Goal: Transaction & Acquisition: Purchase product/service

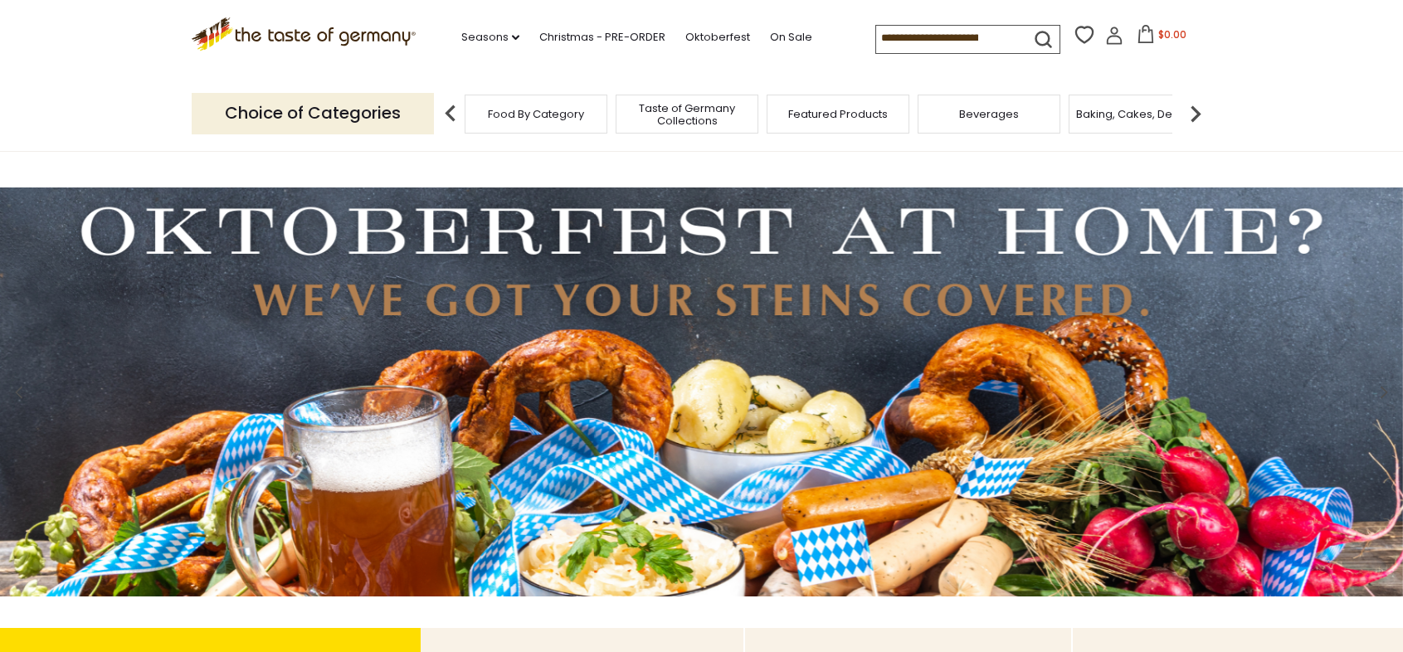
click at [920, 37] on input at bounding box center [946, 37] width 140 height 23
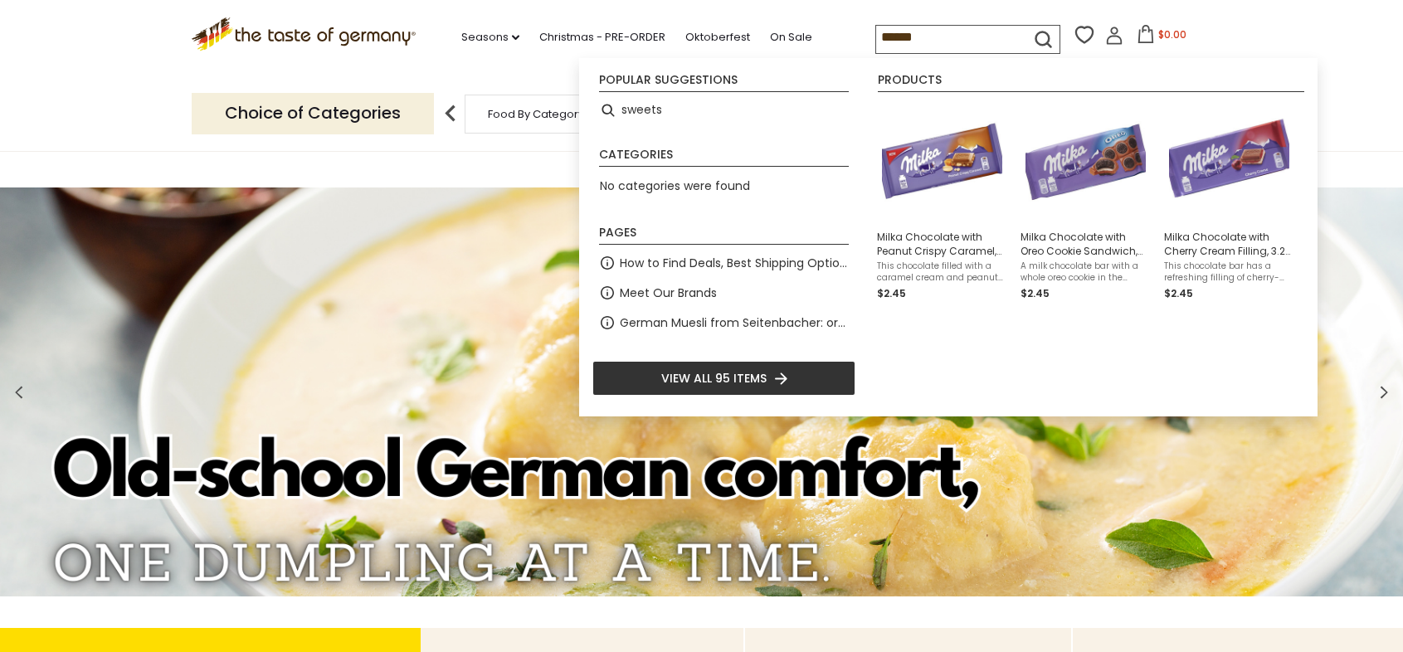
type input "******"
click at [1040, 38] on icon "submit" at bounding box center [1043, 39] width 22 height 22
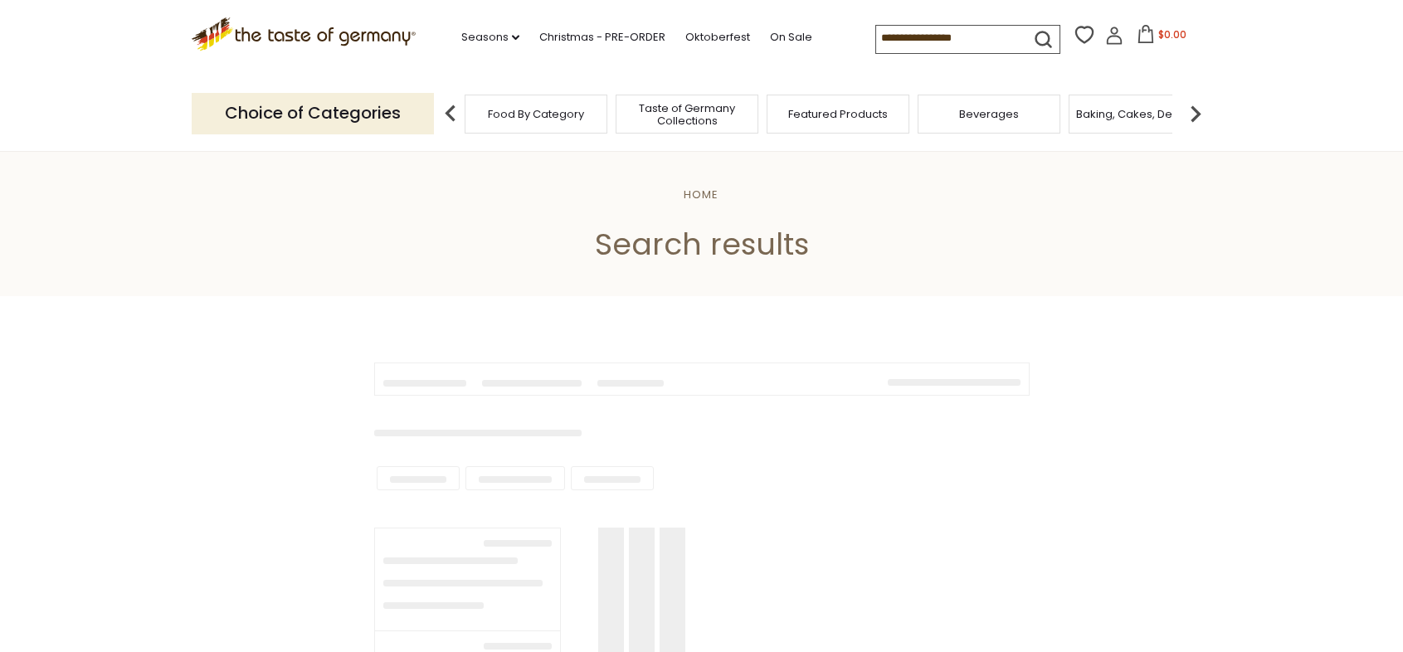
type input "******"
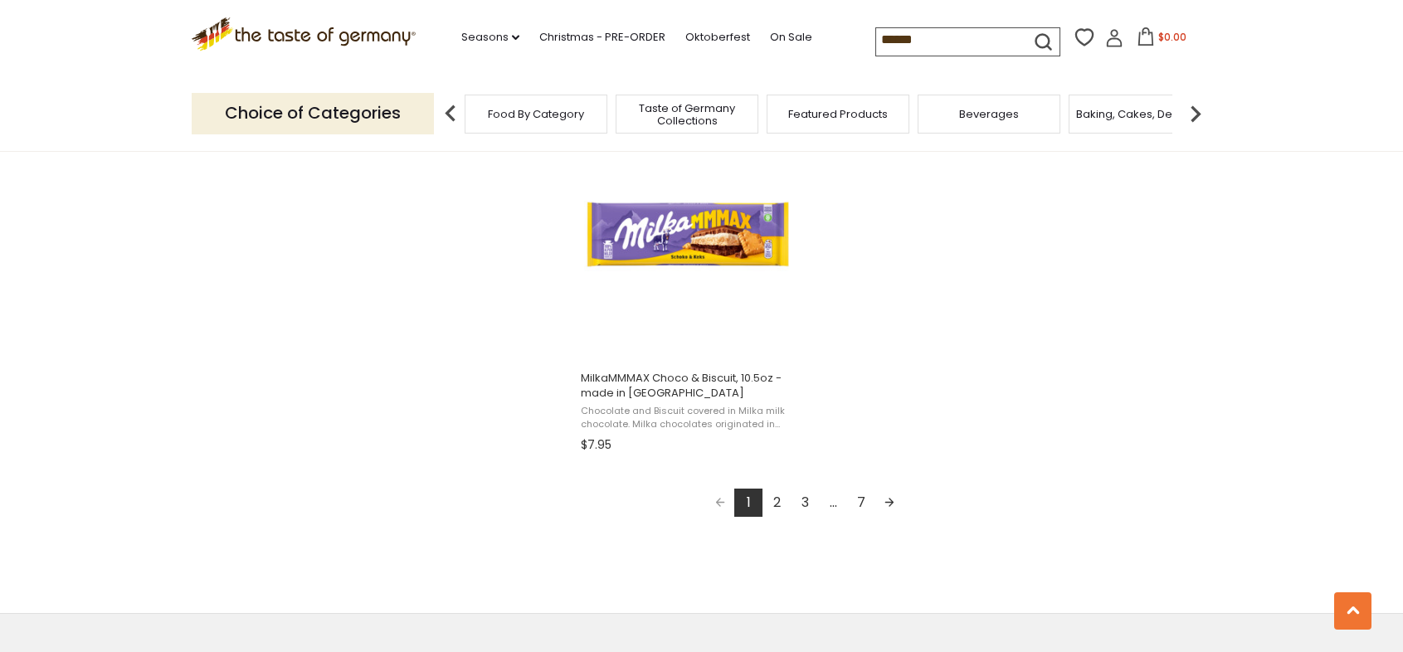
scroll to position [2998, 0]
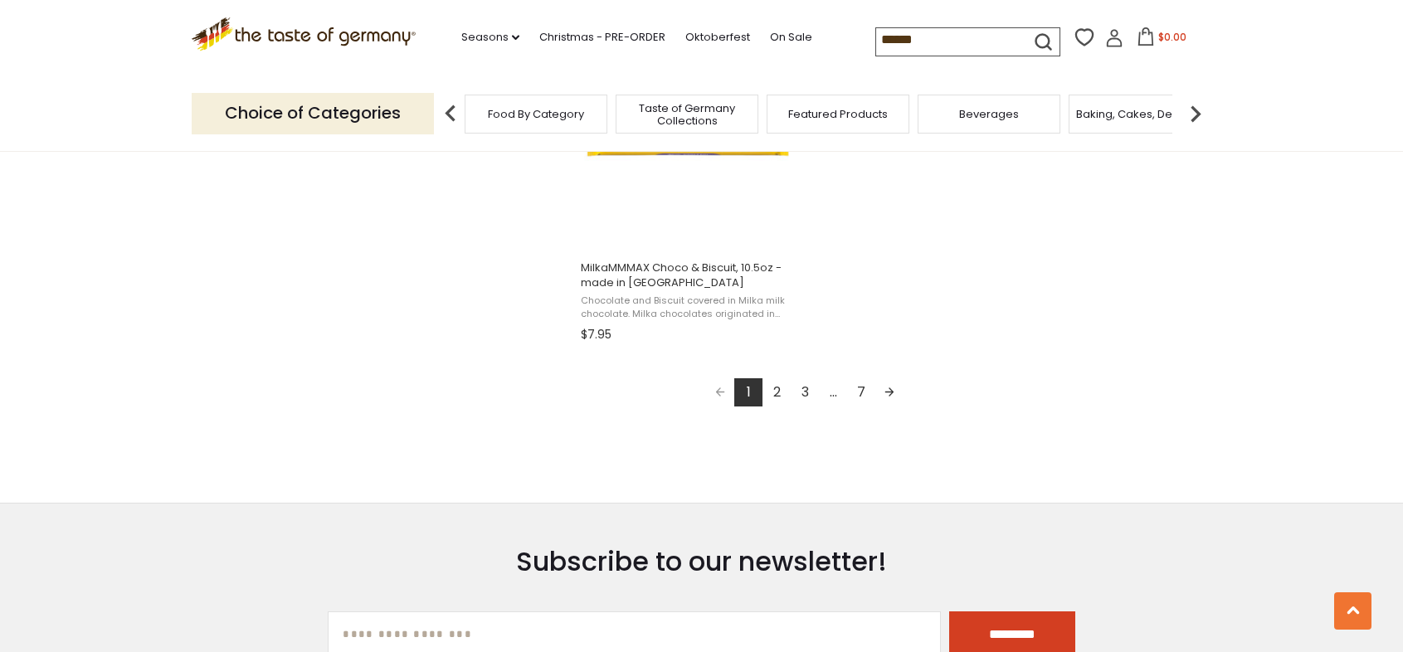
click at [778, 392] on link "2" at bounding box center [776, 392] width 28 height 28
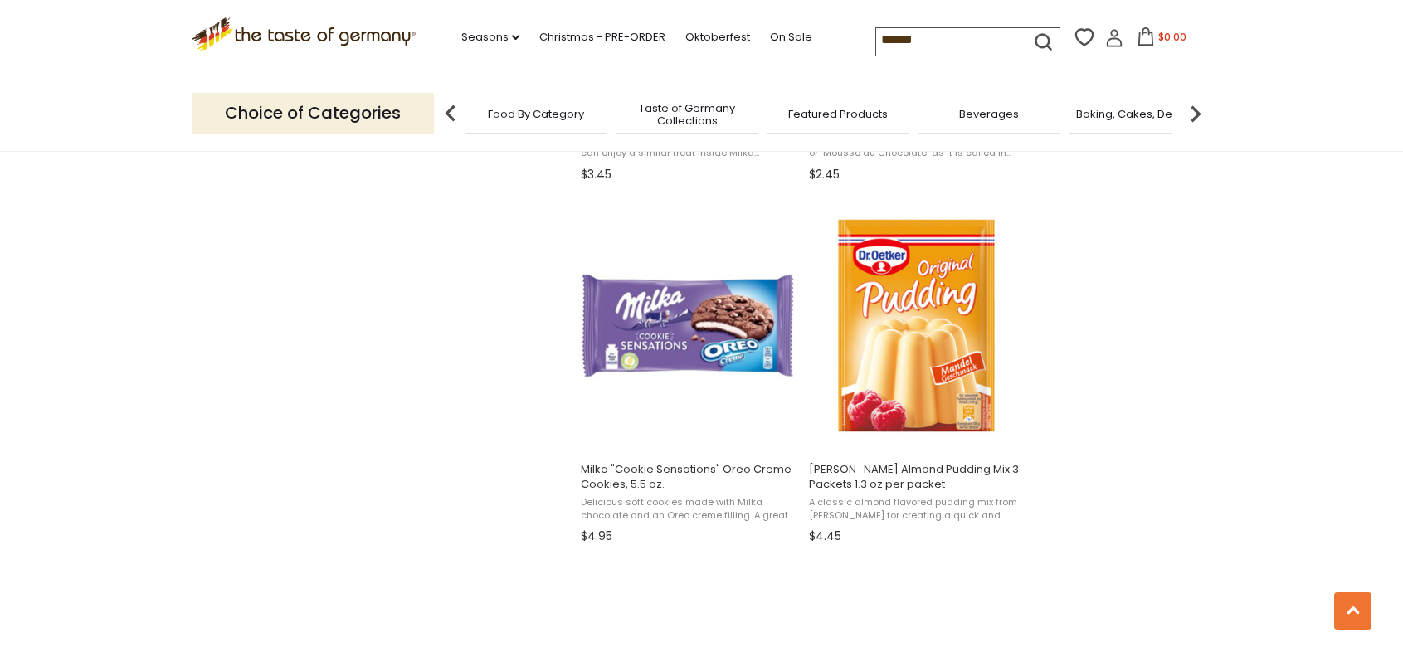
scroll to position [2280, 0]
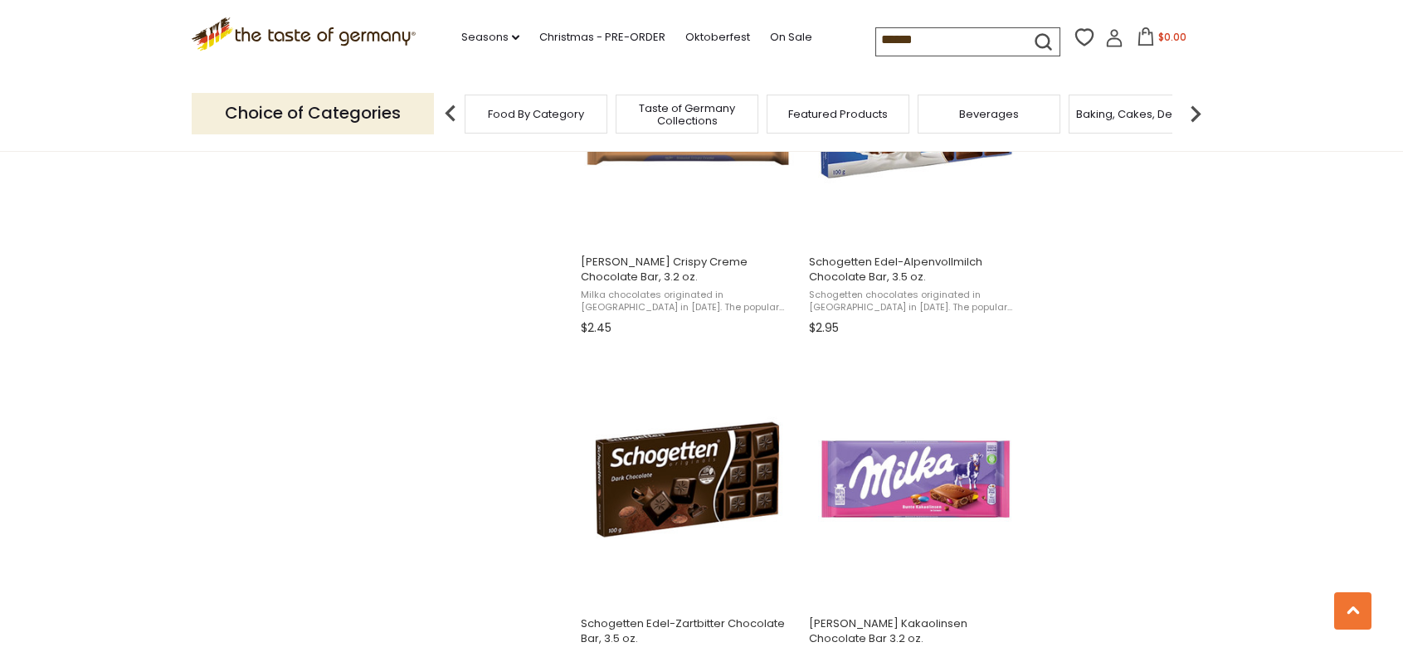
click at [504, 108] on span "Food By Category" at bounding box center [536, 114] width 96 height 12
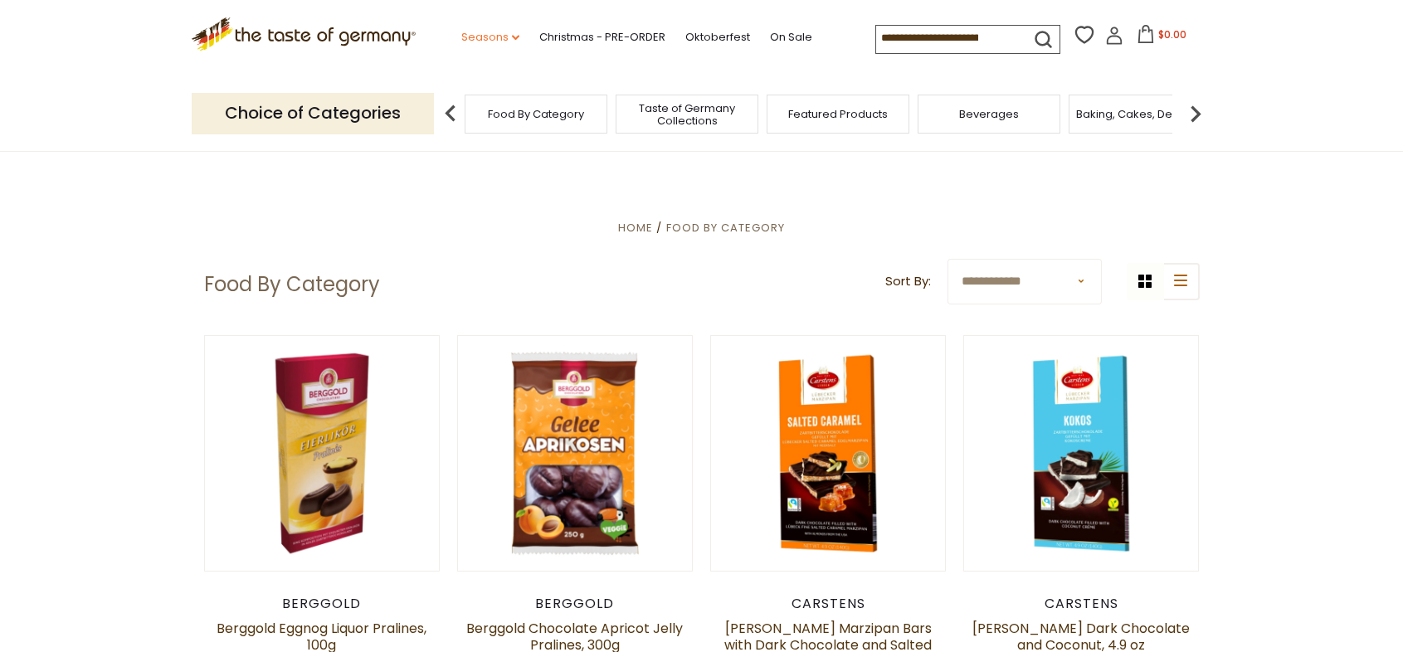
click at [512, 35] on icon "dropdown_arrow" at bounding box center [515, 38] width 7 height 6
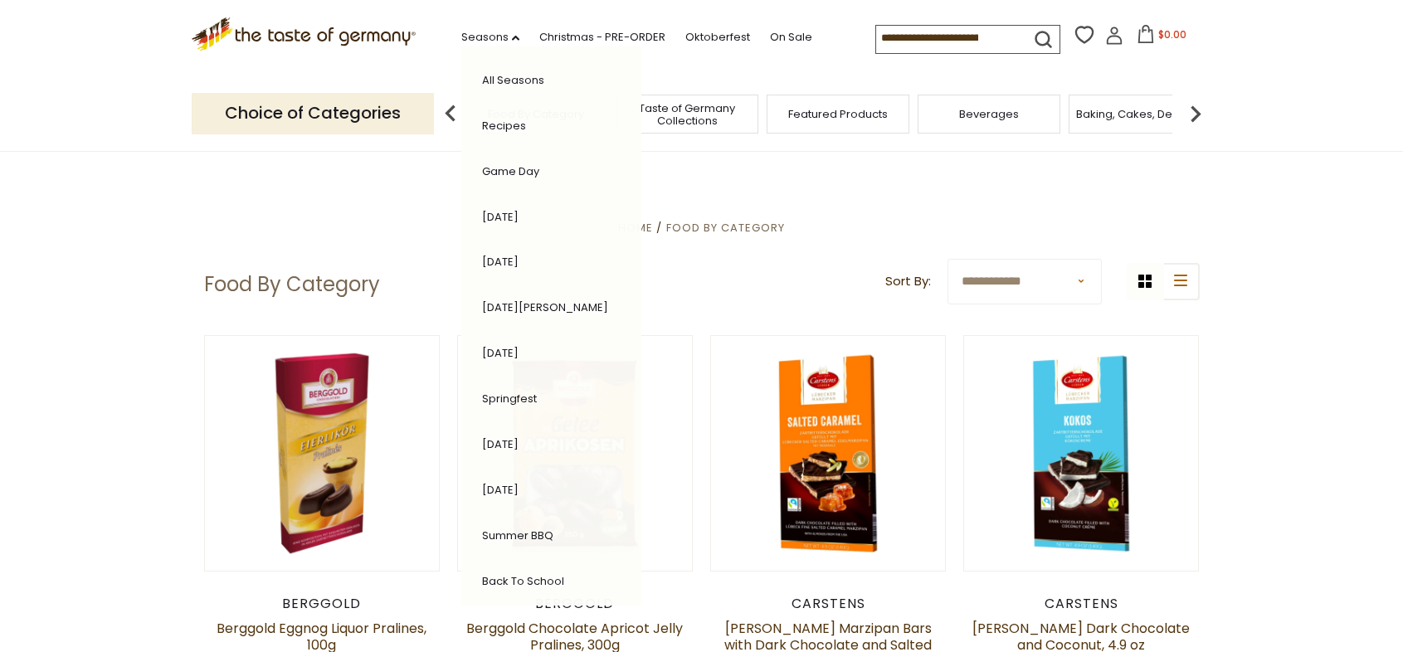
click at [505, 262] on link "[DATE]" at bounding box center [500, 262] width 37 height 16
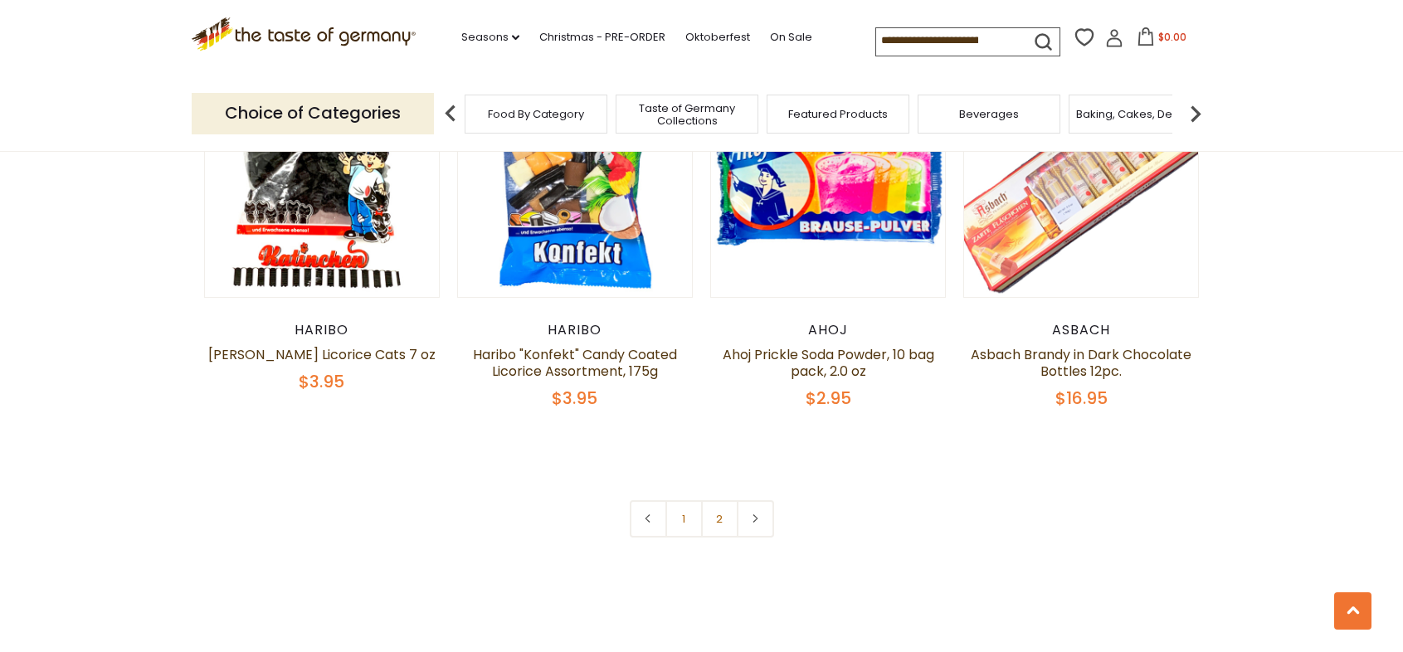
scroll to position [3982, 0]
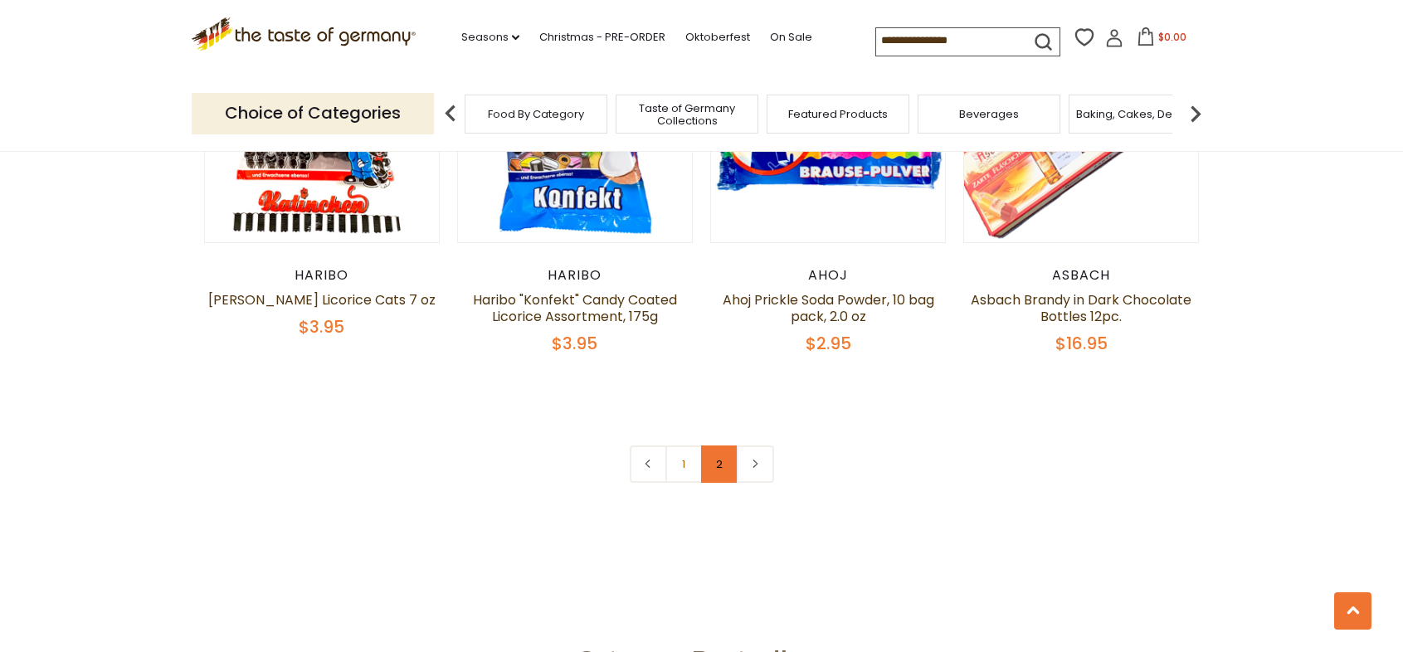
click at [721, 446] on link "2" at bounding box center [719, 464] width 37 height 37
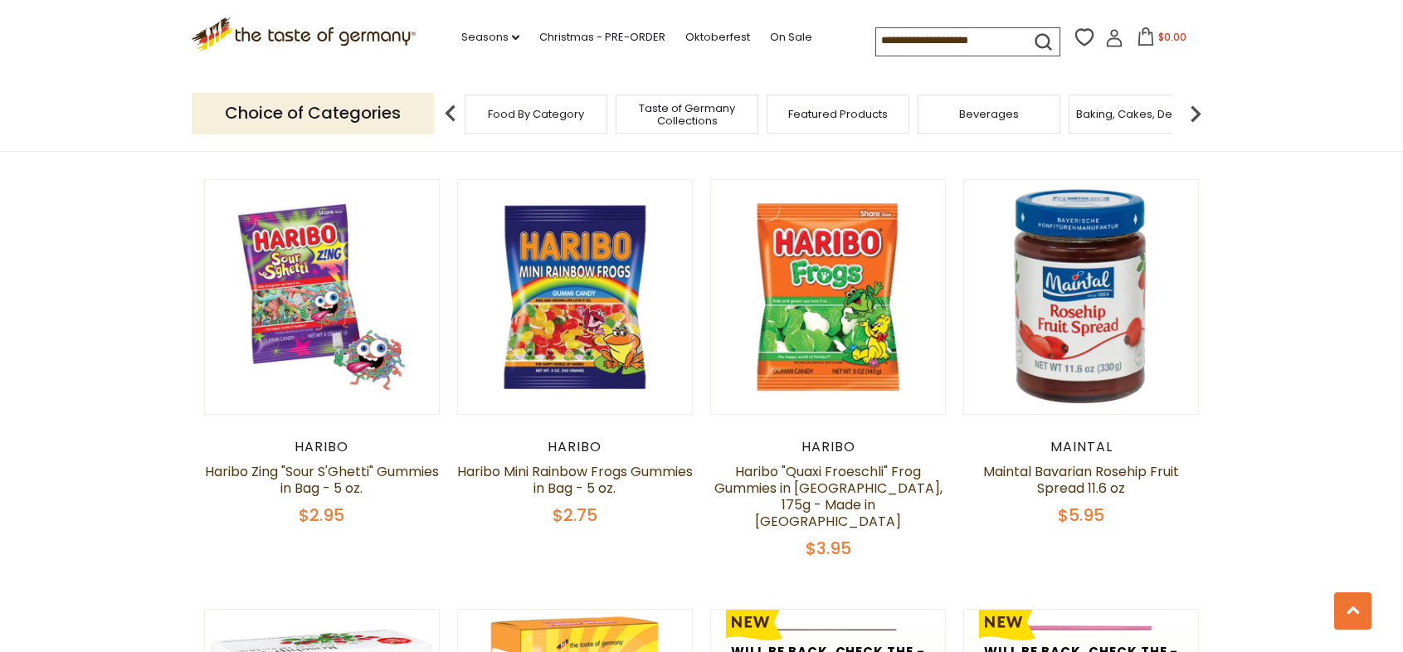
scroll to position [610, 0]
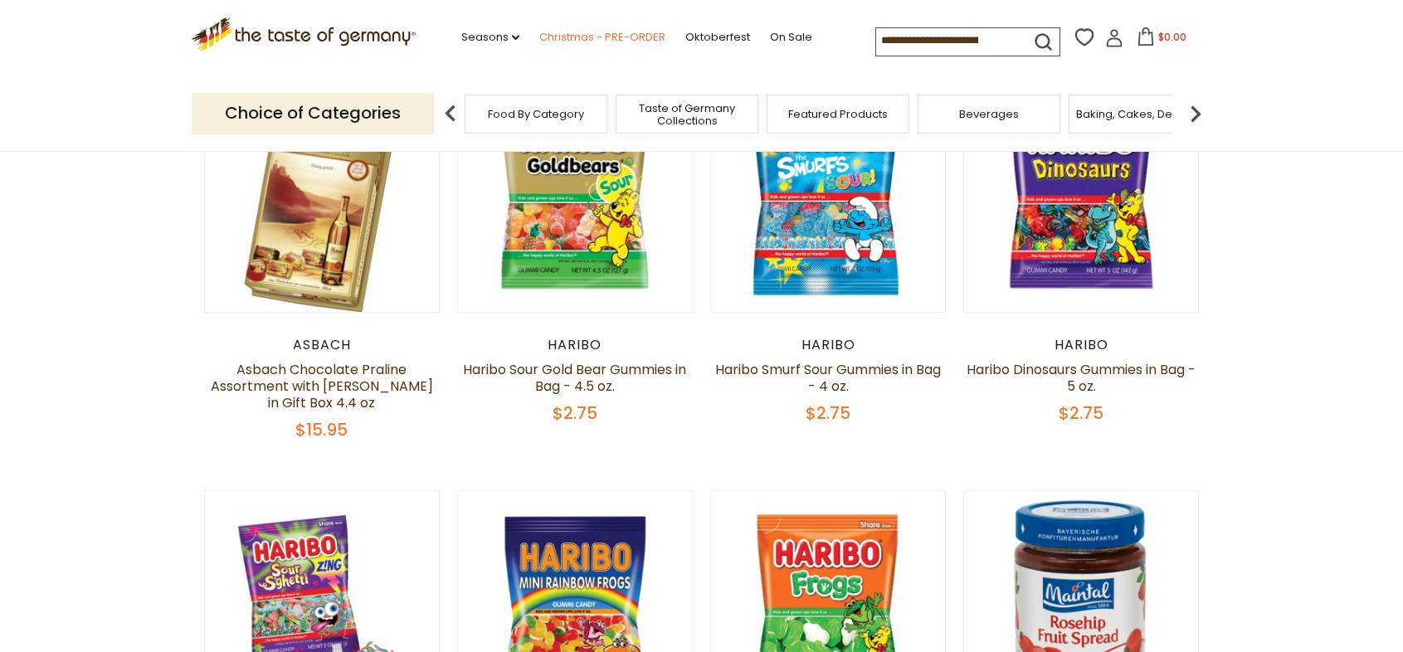
click at [578, 29] on link "Christmas - PRE-ORDER" at bounding box center [602, 37] width 126 height 18
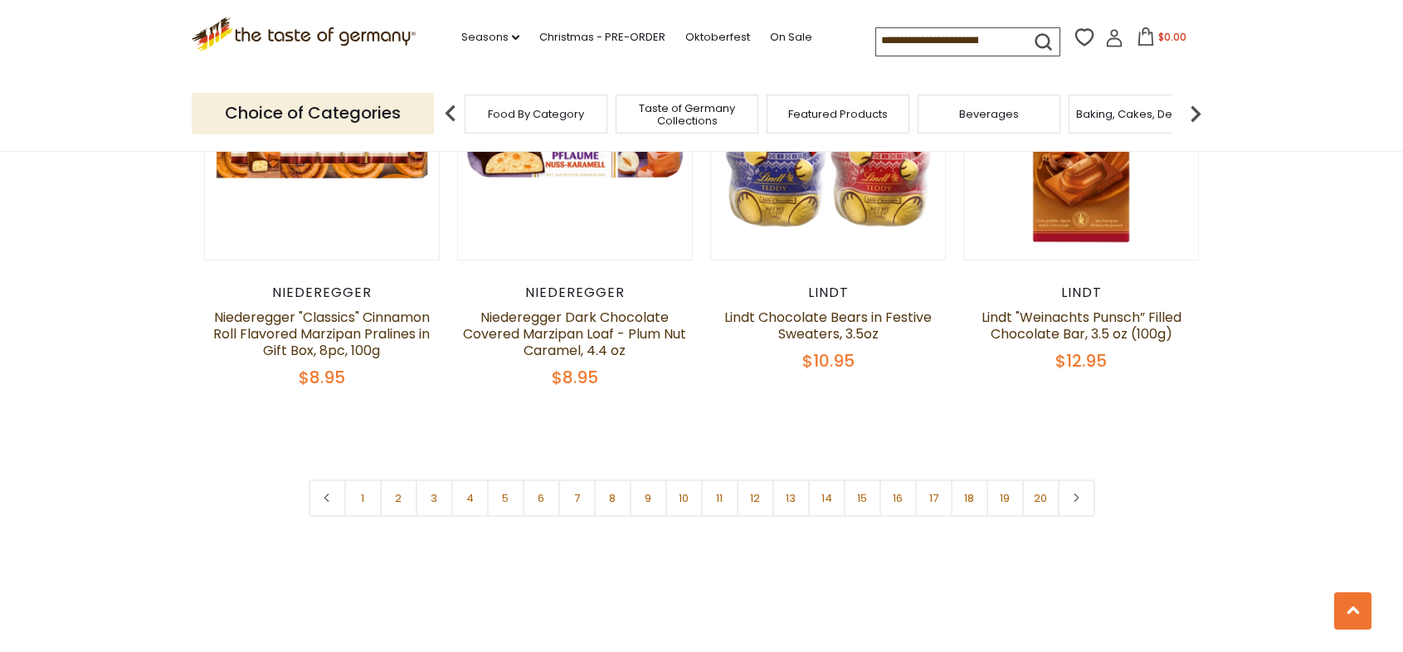
scroll to position [4120, 0]
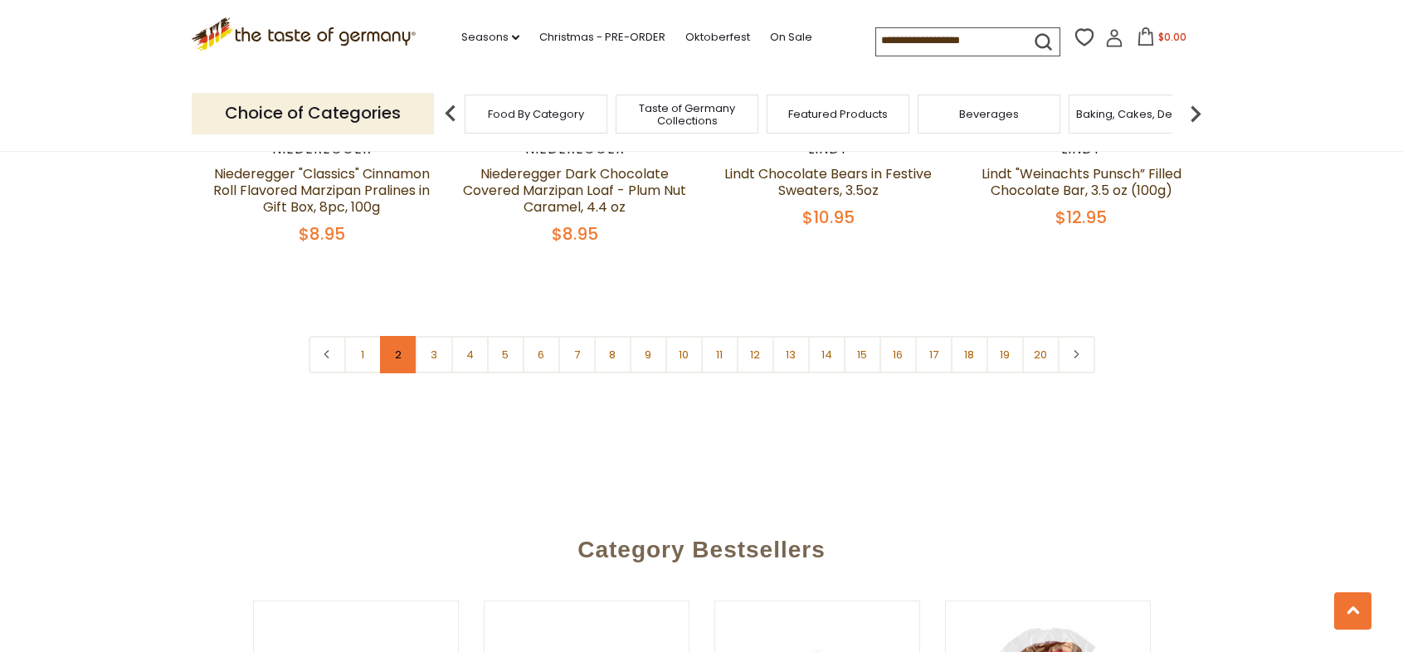
click at [392, 336] on link "2" at bounding box center [398, 354] width 37 height 37
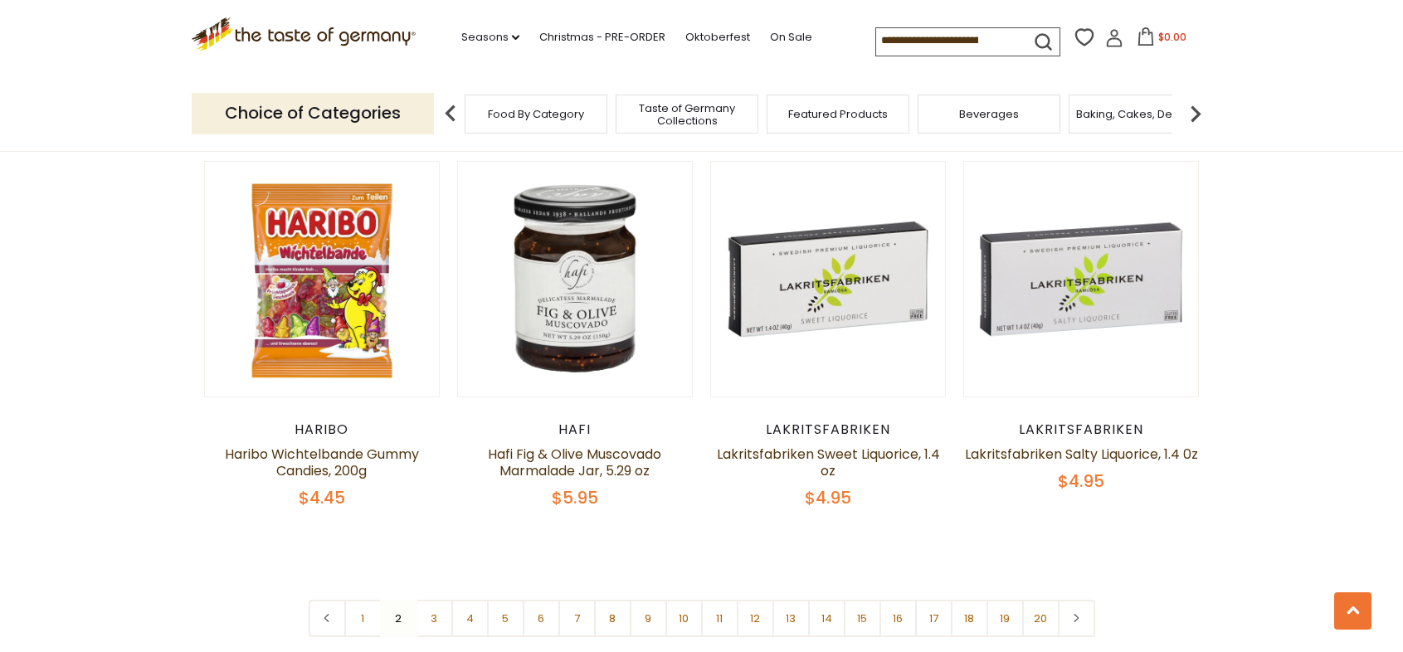
scroll to position [3929, 0]
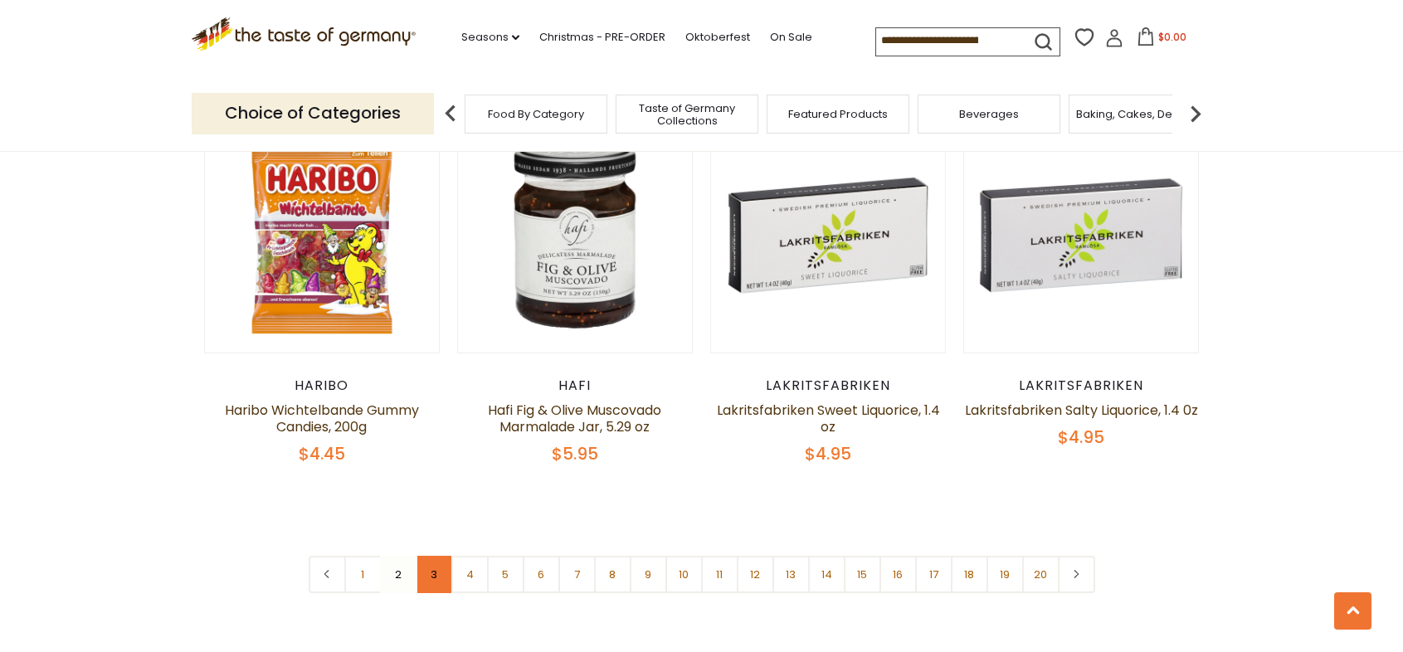
click at [438, 556] on link "3" at bounding box center [434, 574] width 37 height 37
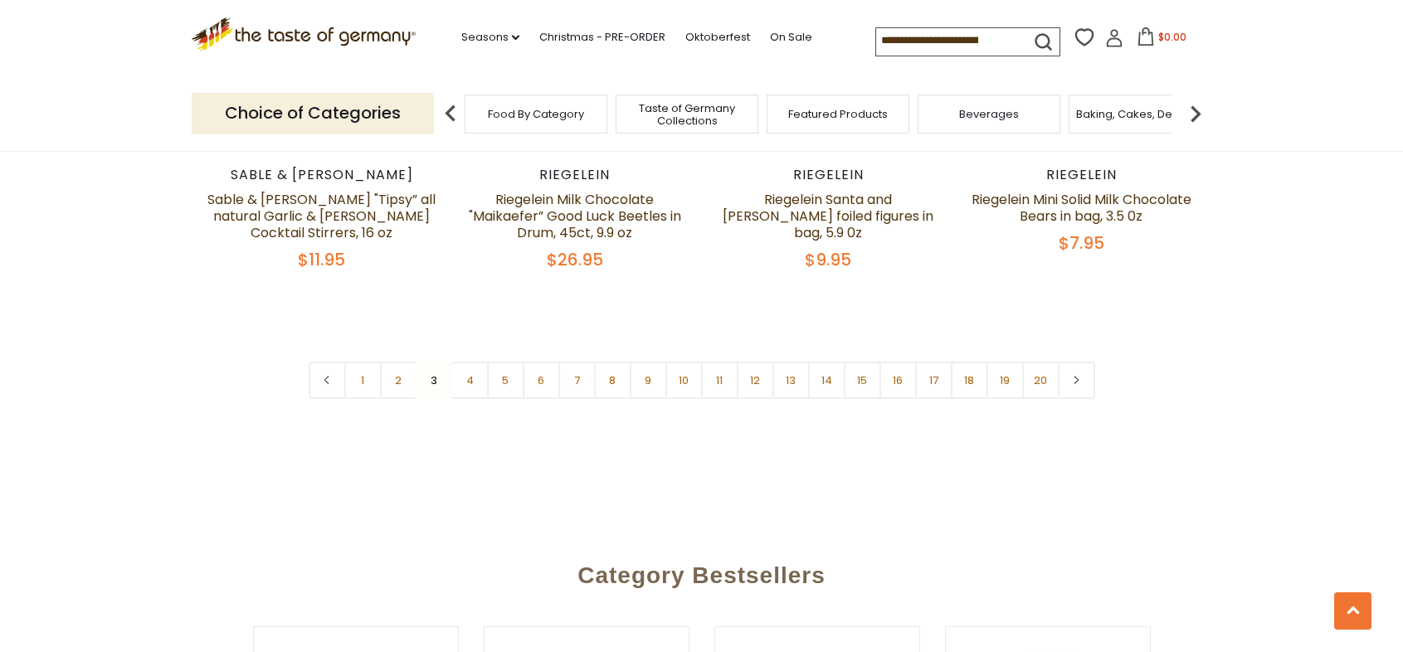
scroll to position [4105, 0]
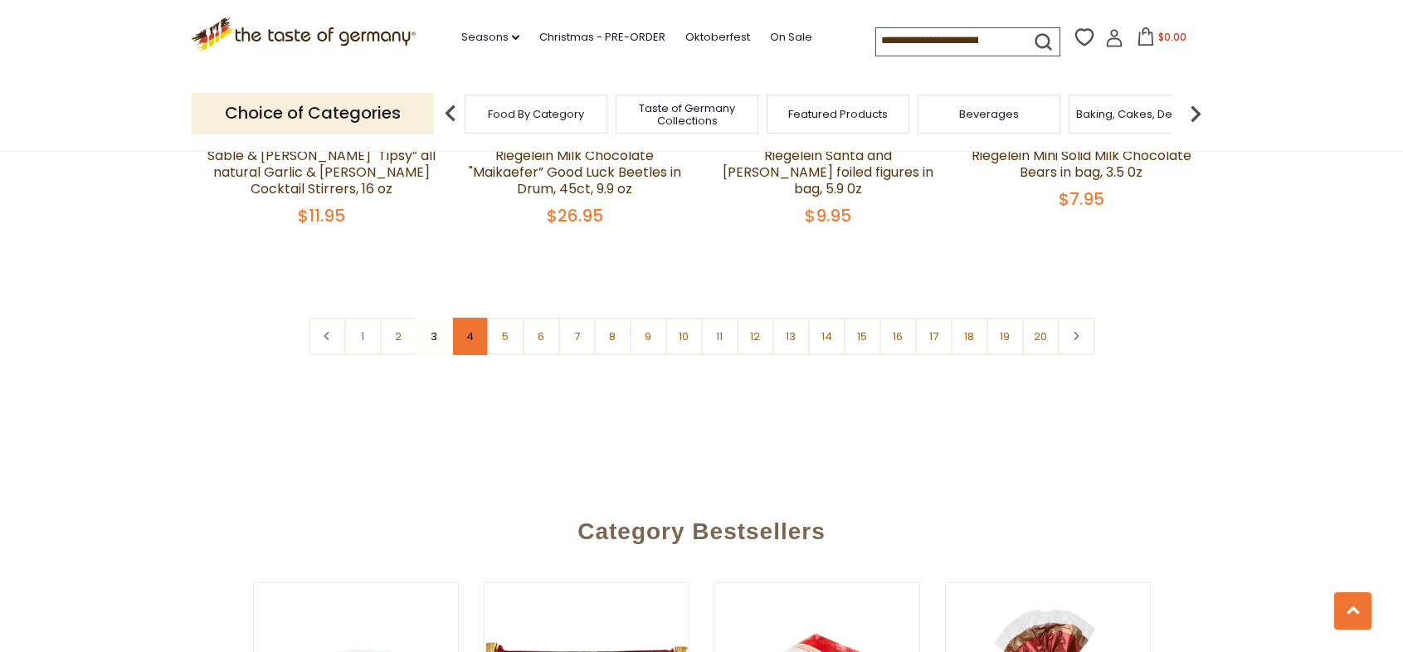
click at [479, 318] on link "4" at bounding box center [469, 336] width 37 height 37
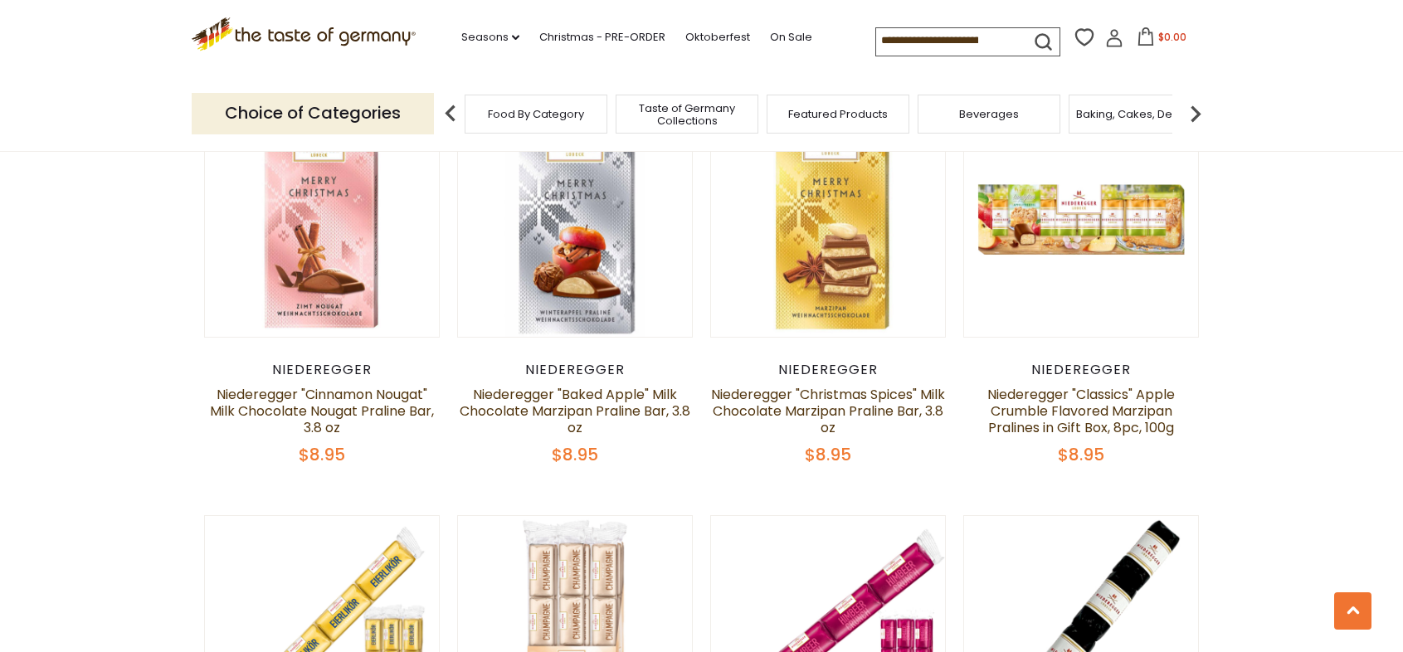
scroll to position [4051, 0]
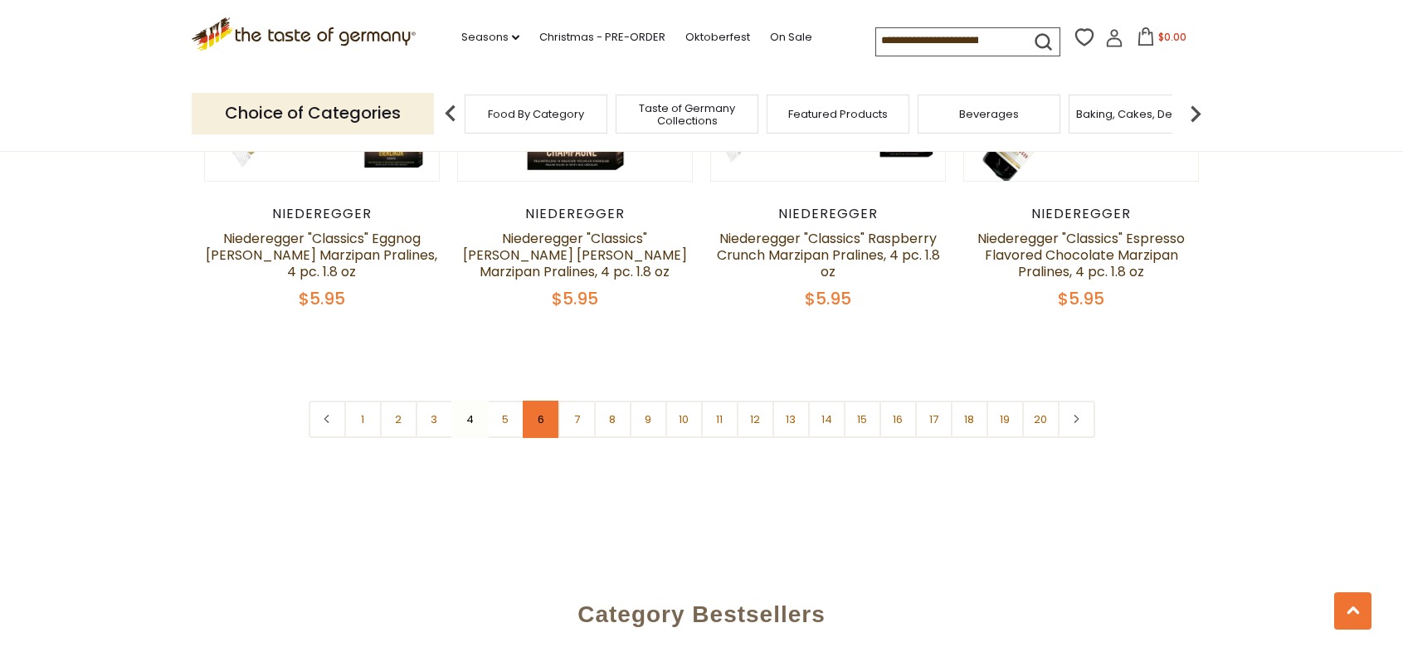
click at [531, 401] on link "6" at bounding box center [541, 419] width 37 height 37
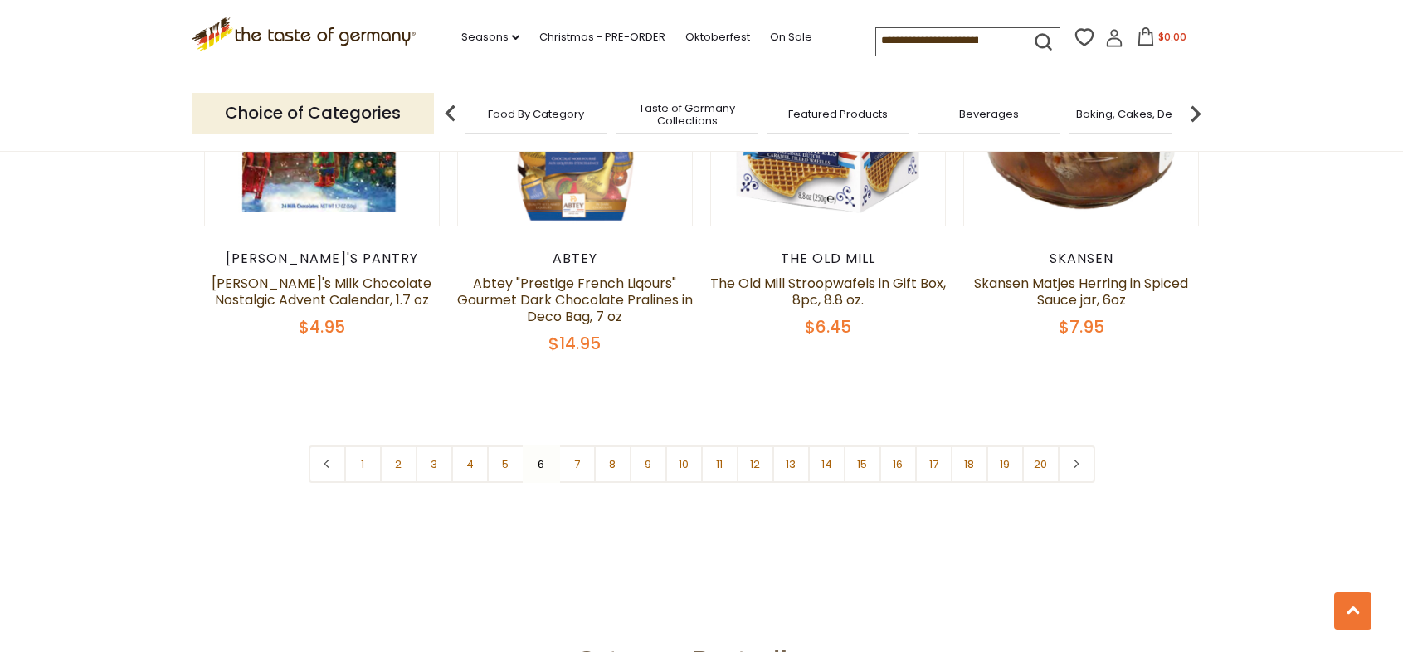
scroll to position [4062, 0]
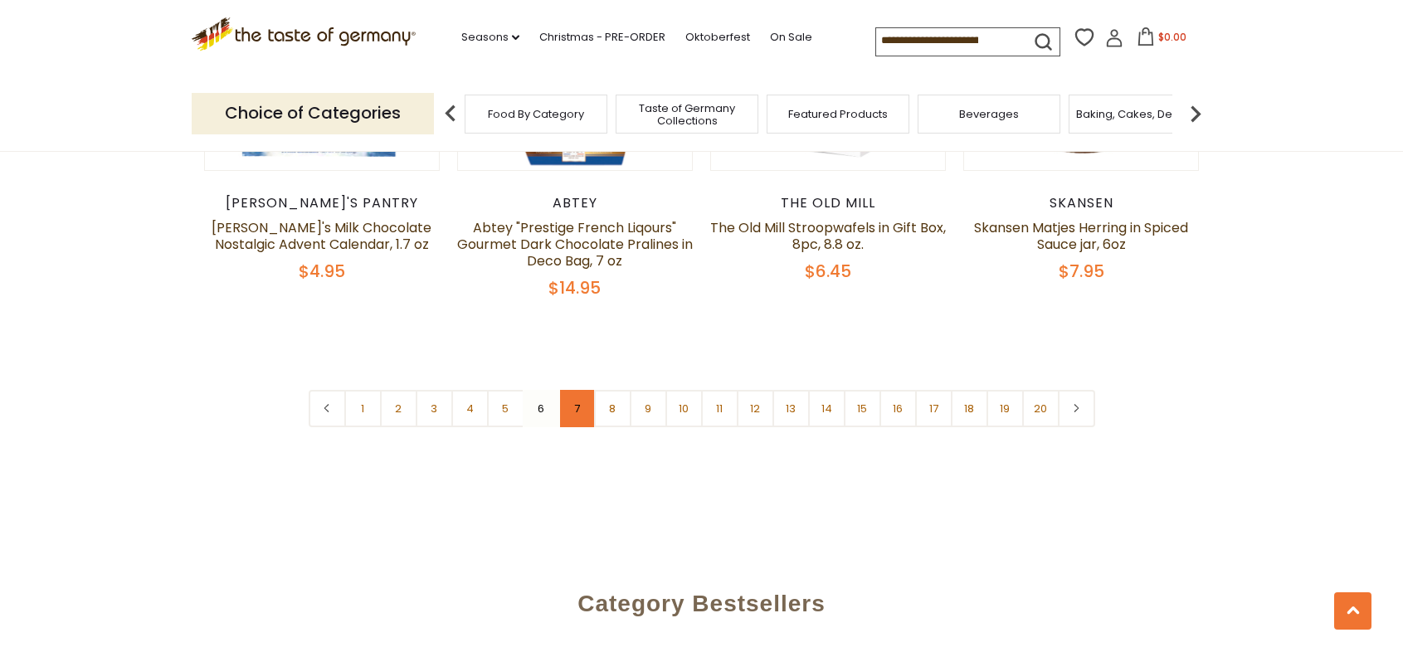
click at [577, 390] on link "7" at bounding box center [576, 408] width 37 height 37
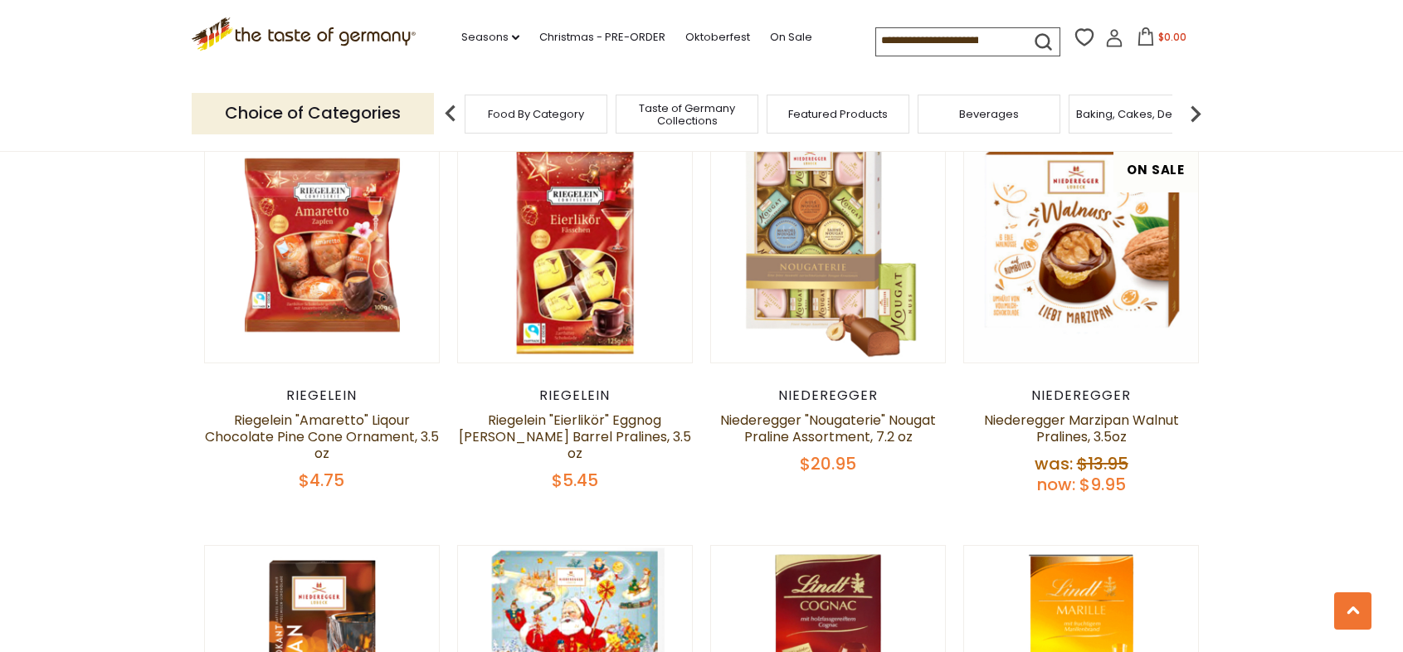
scroll to position [4030, 0]
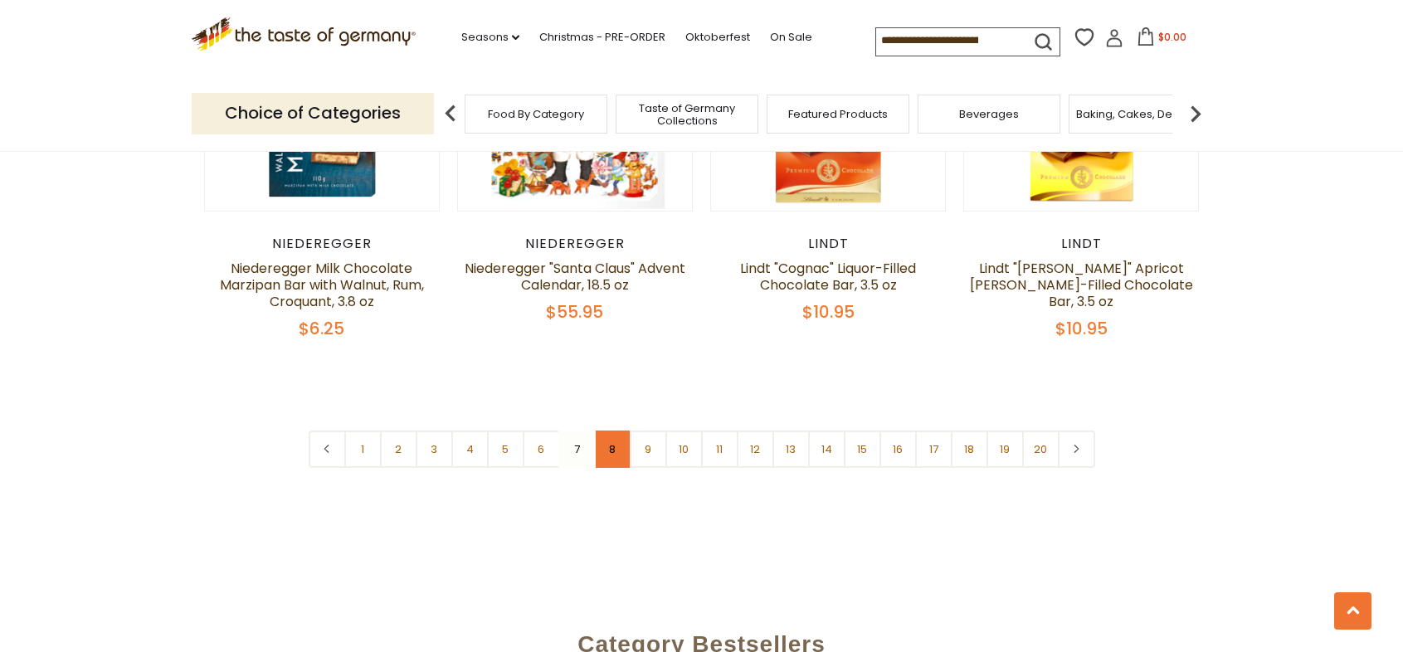
click at [598, 431] on link "8" at bounding box center [612, 449] width 37 height 37
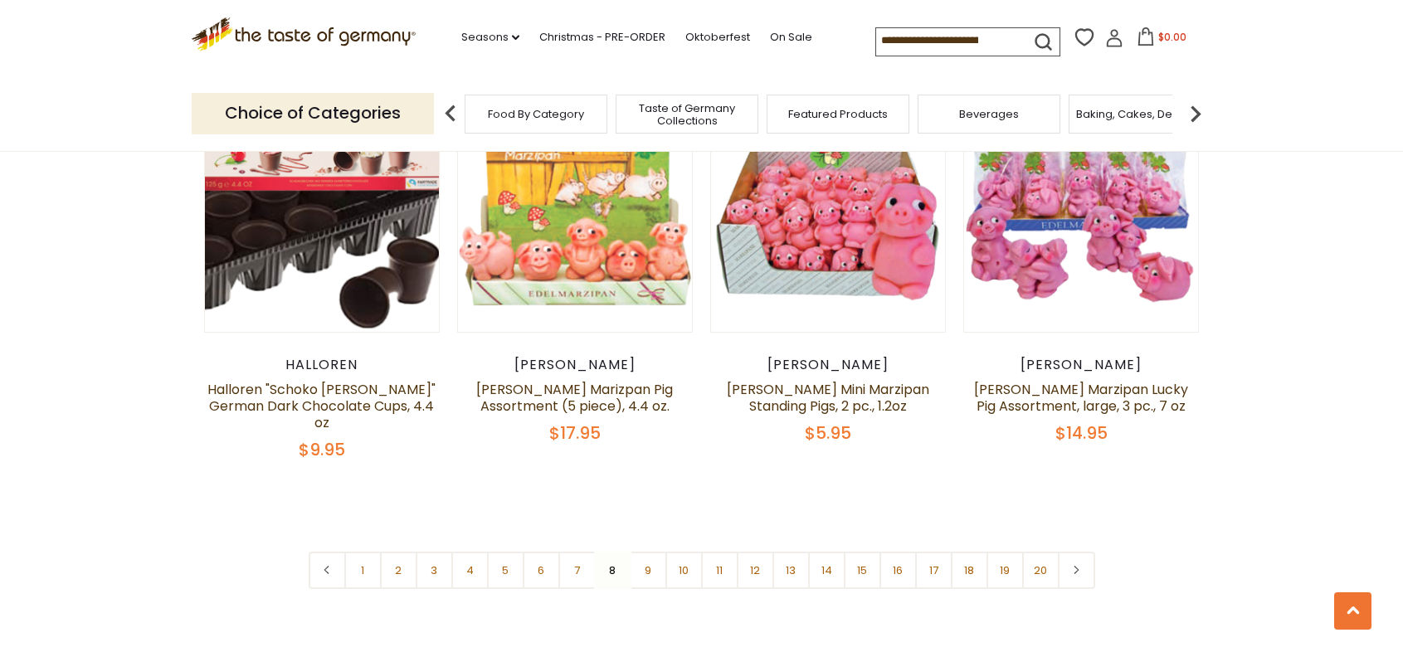
scroll to position [3994, 0]
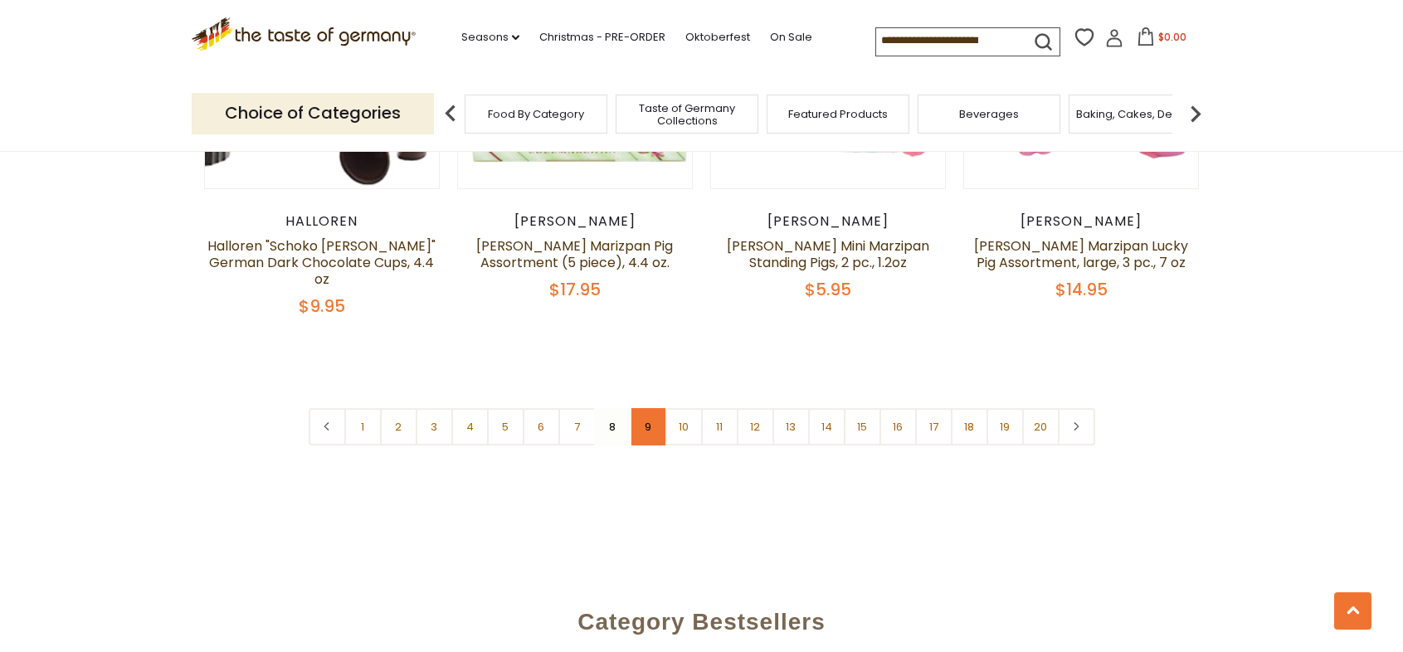
click at [655, 408] on link "9" at bounding box center [648, 426] width 37 height 37
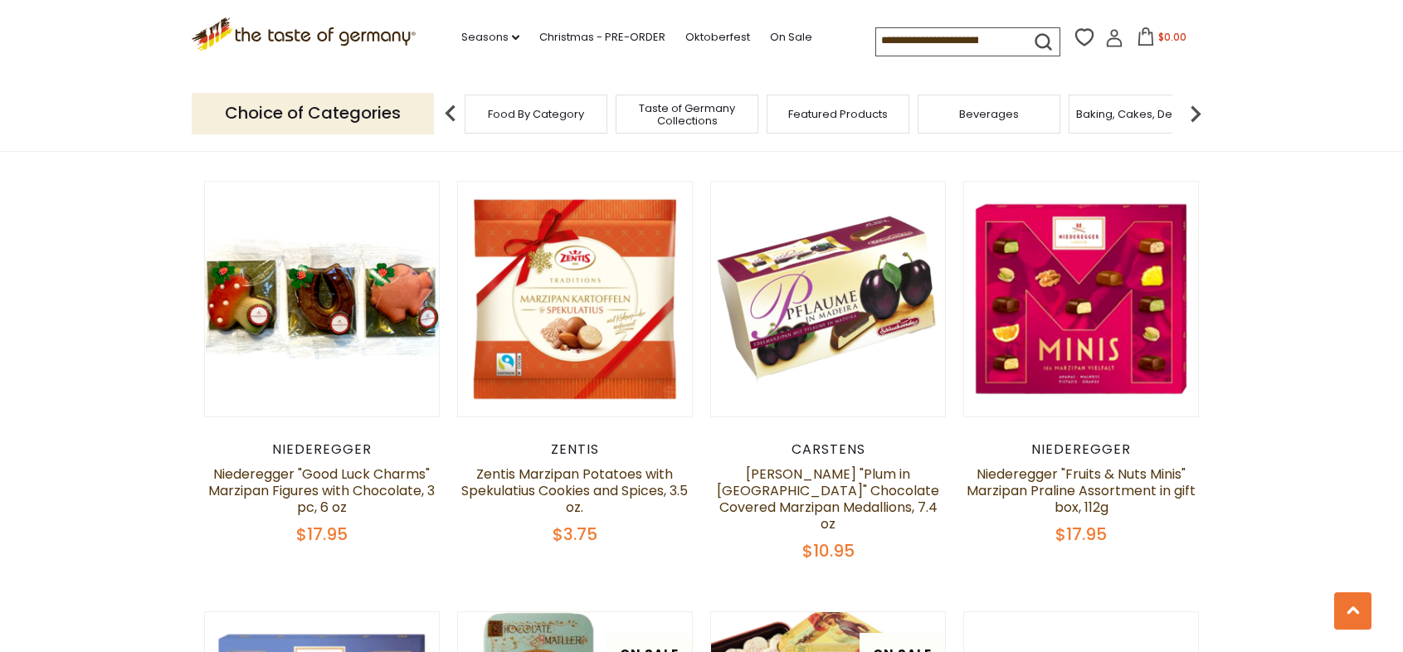
scroll to position [4030, 0]
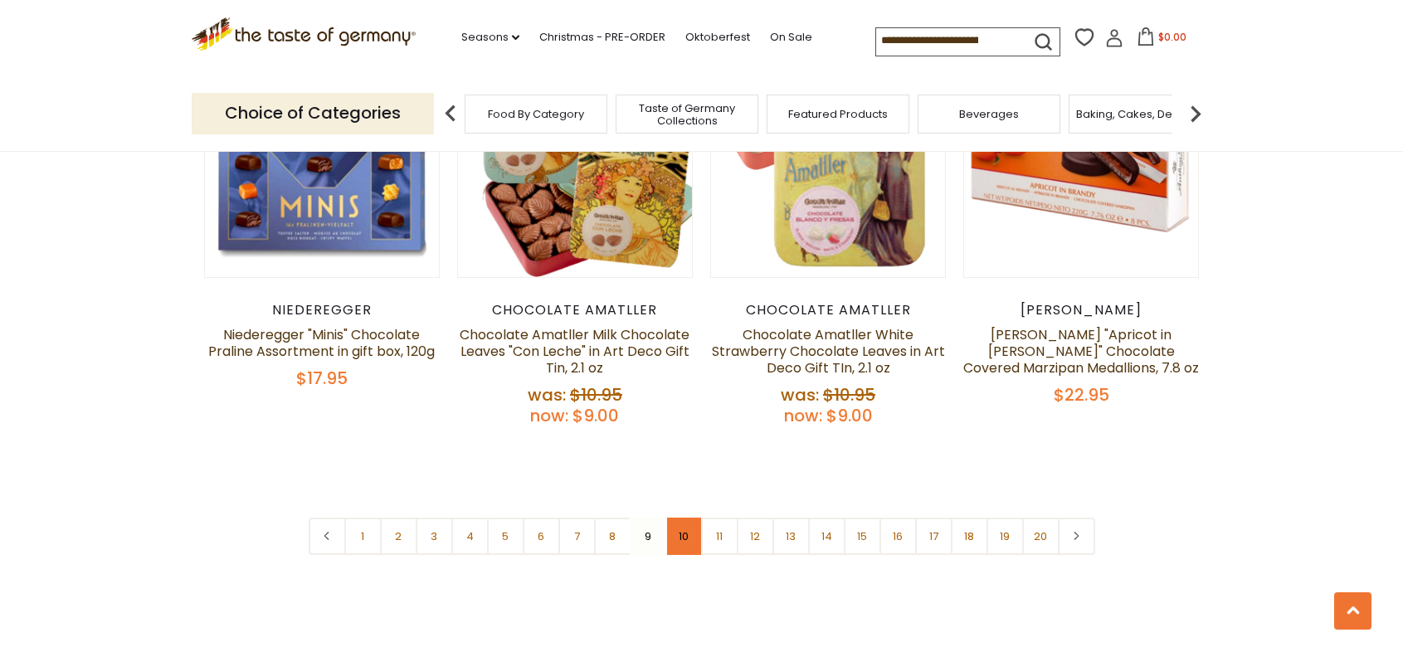
click at [685, 518] on link "10" at bounding box center [683, 536] width 37 height 37
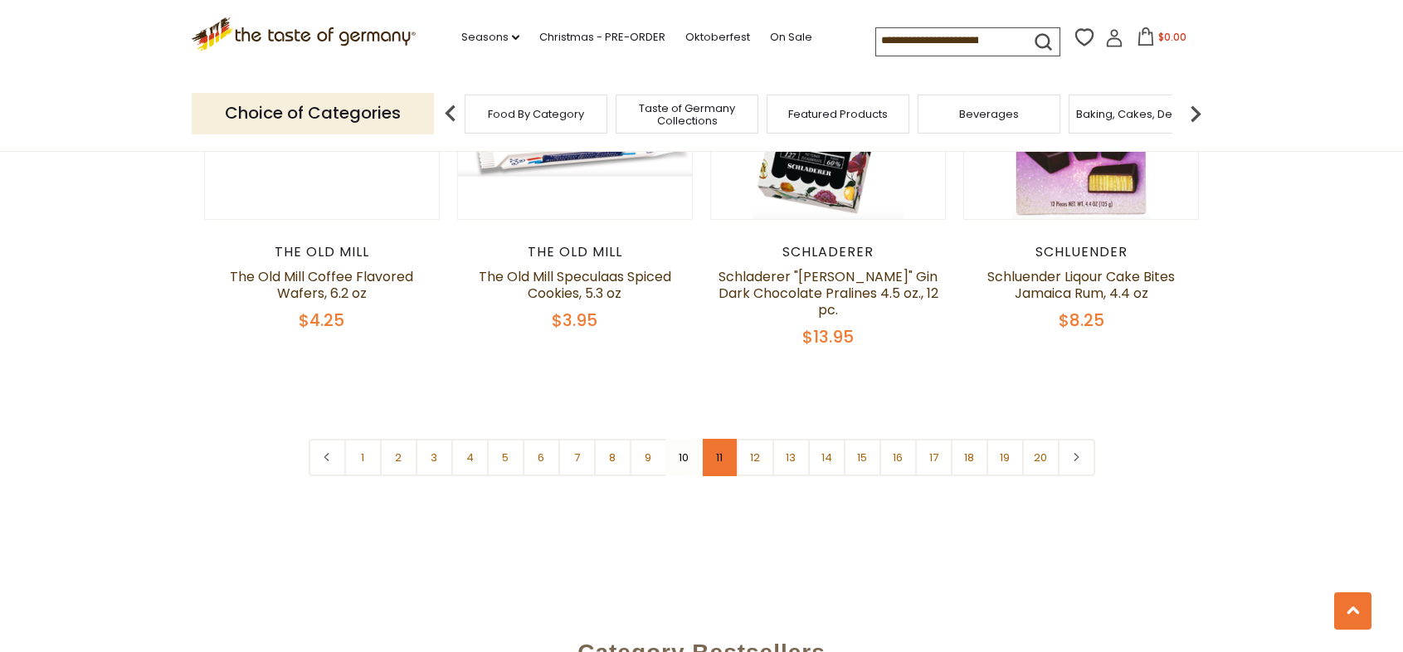
click at [715, 439] on link "11" at bounding box center [719, 457] width 37 height 37
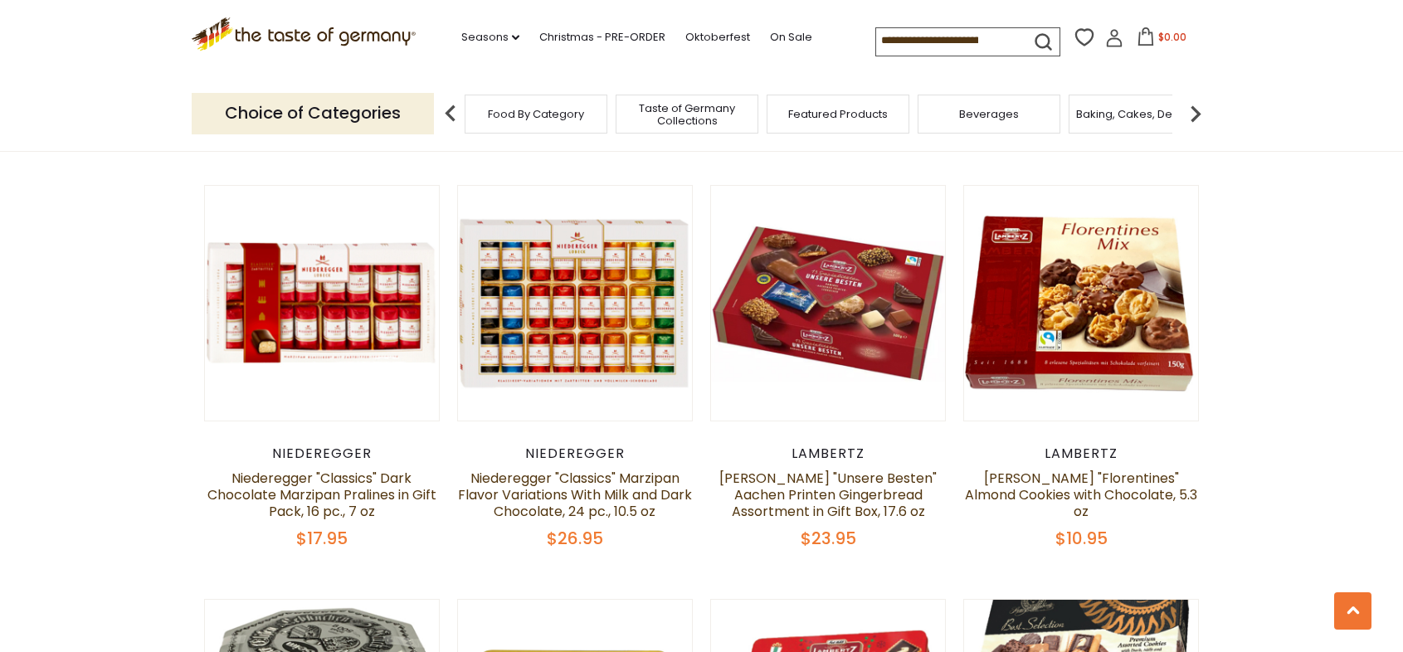
scroll to position [3968, 0]
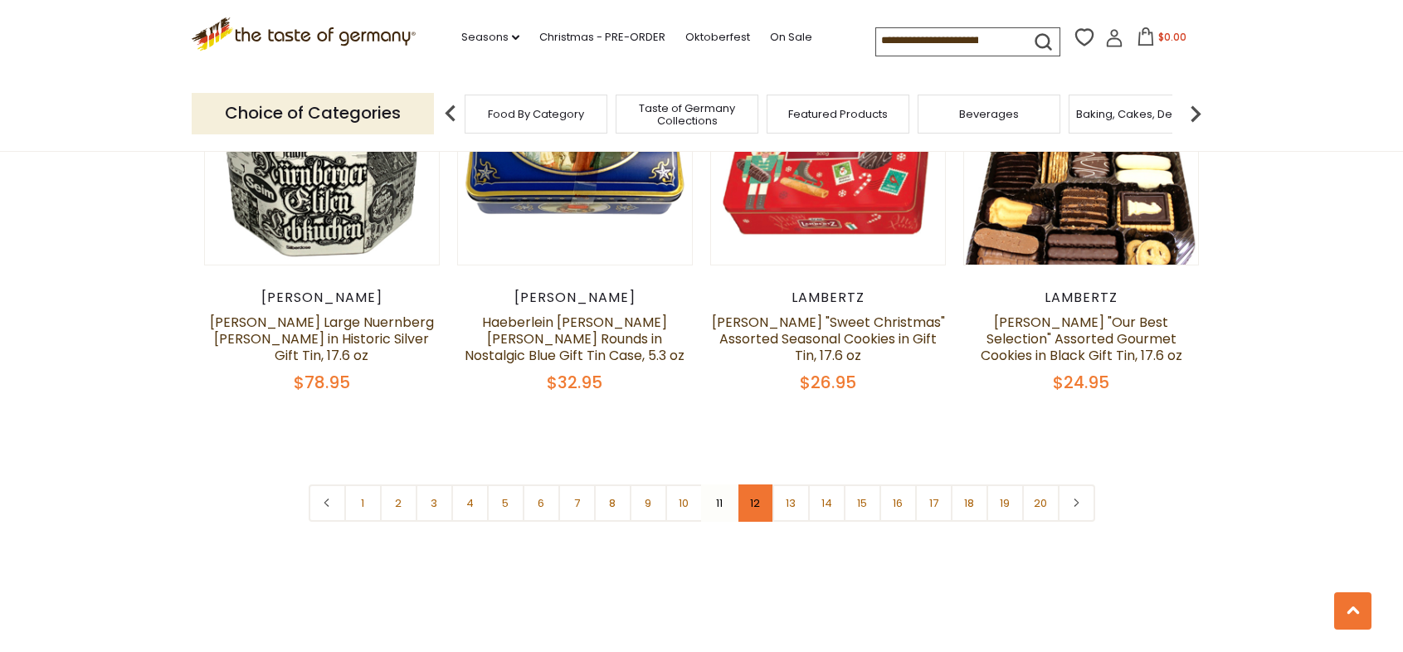
click at [747, 513] on link "12" at bounding box center [755, 503] width 37 height 37
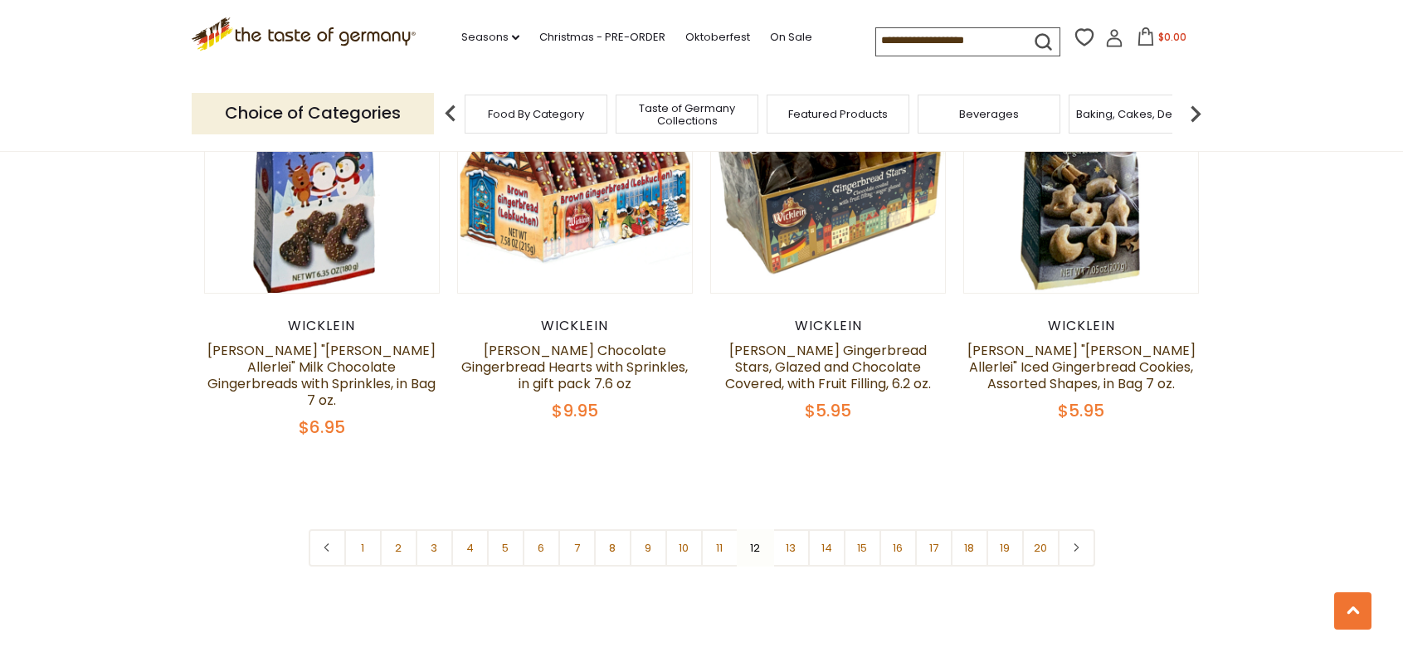
scroll to position [3954, 0]
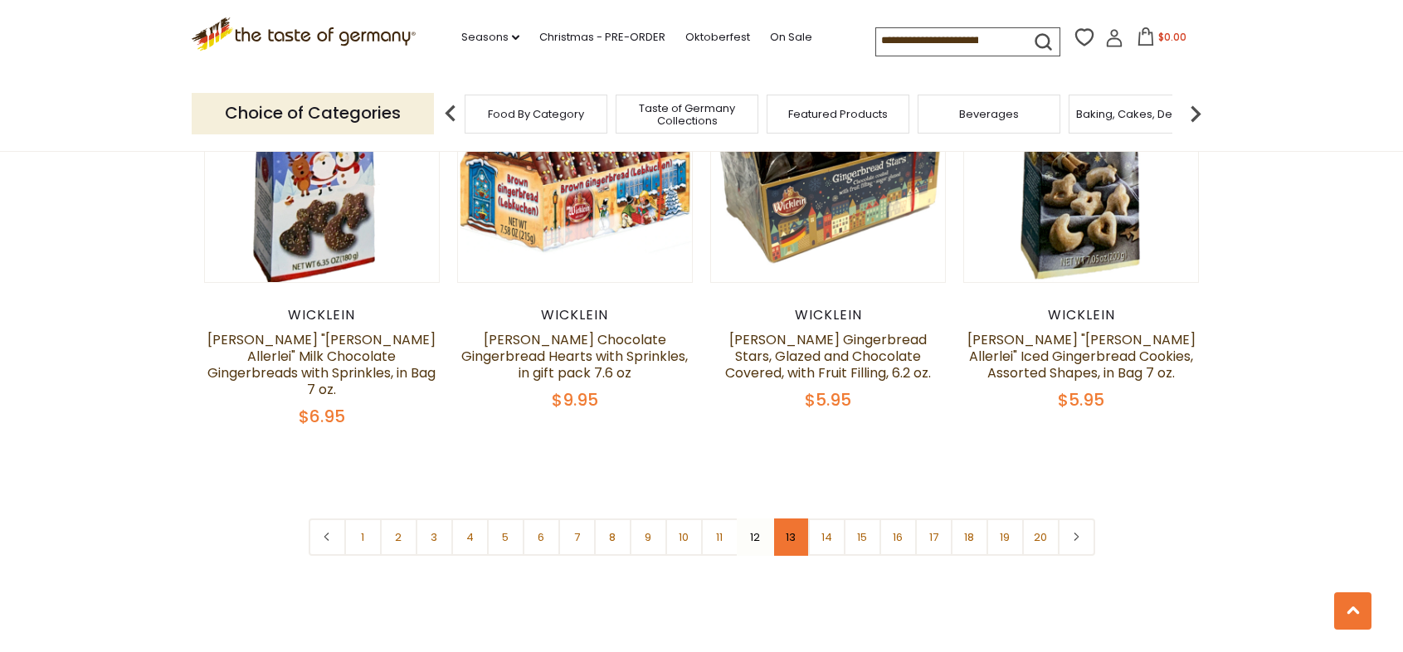
click at [799, 519] on link "13" at bounding box center [790, 537] width 37 height 37
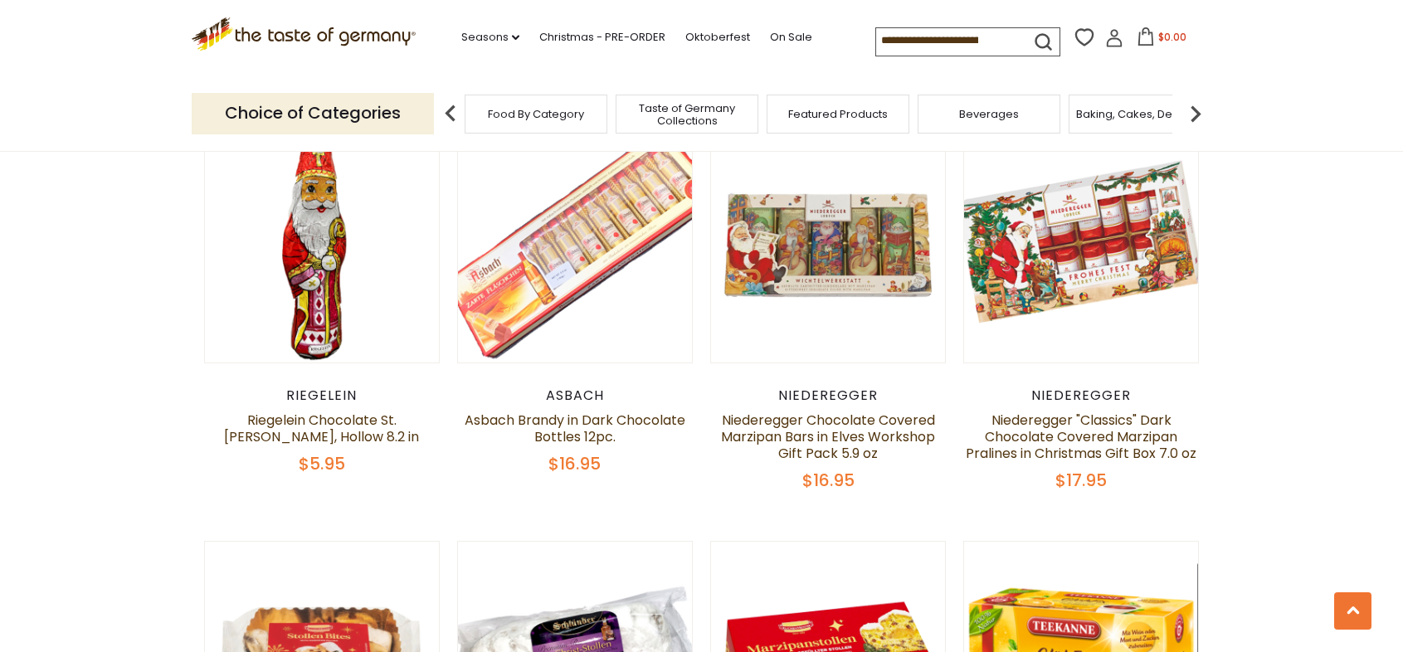
scroll to position [4030, 0]
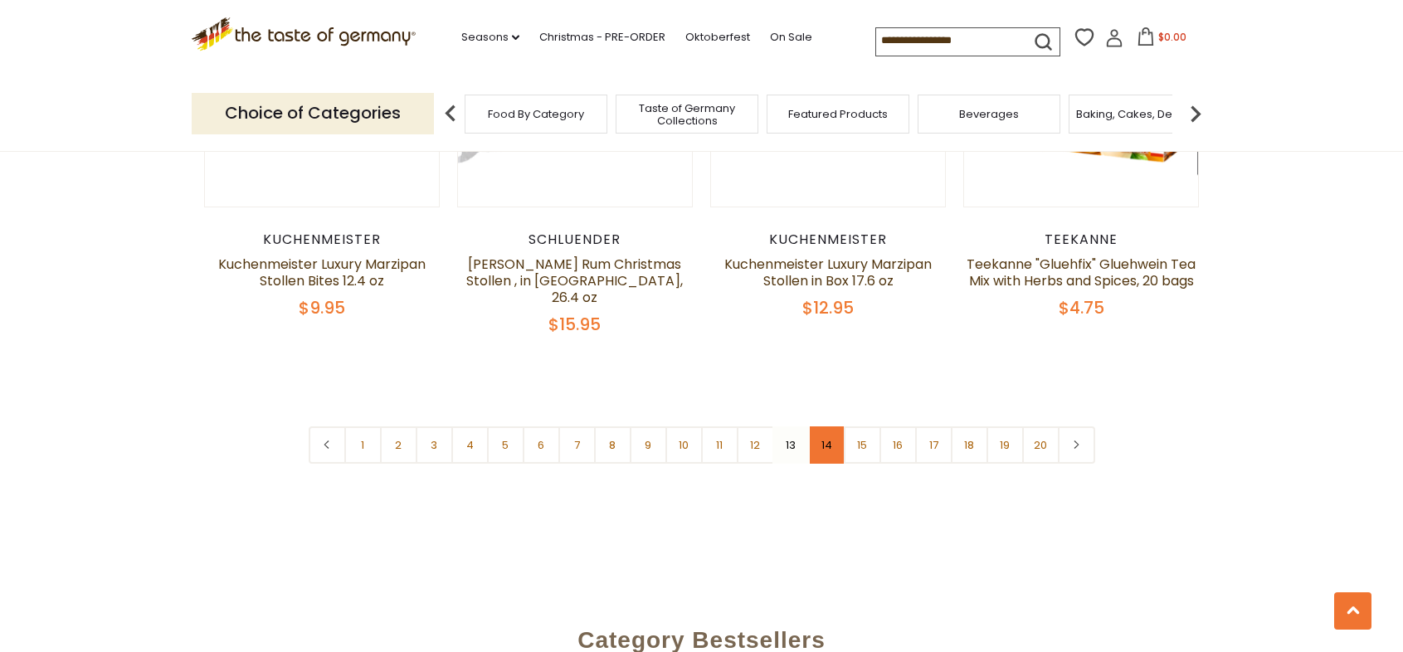
click at [818, 426] on link "14" at bounding box center [826, 444] width 37 height 37
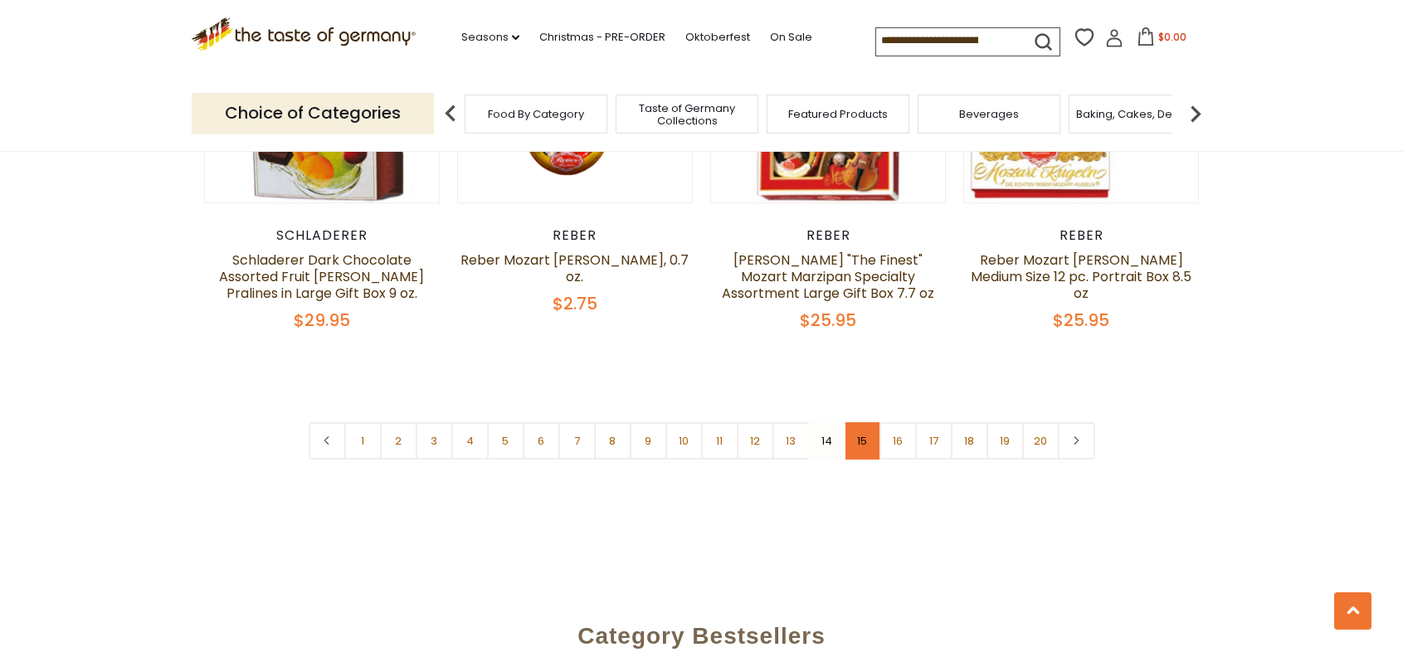
click at [867, 447] on link "15" at bounding box center [862, 440] width 37 height 37
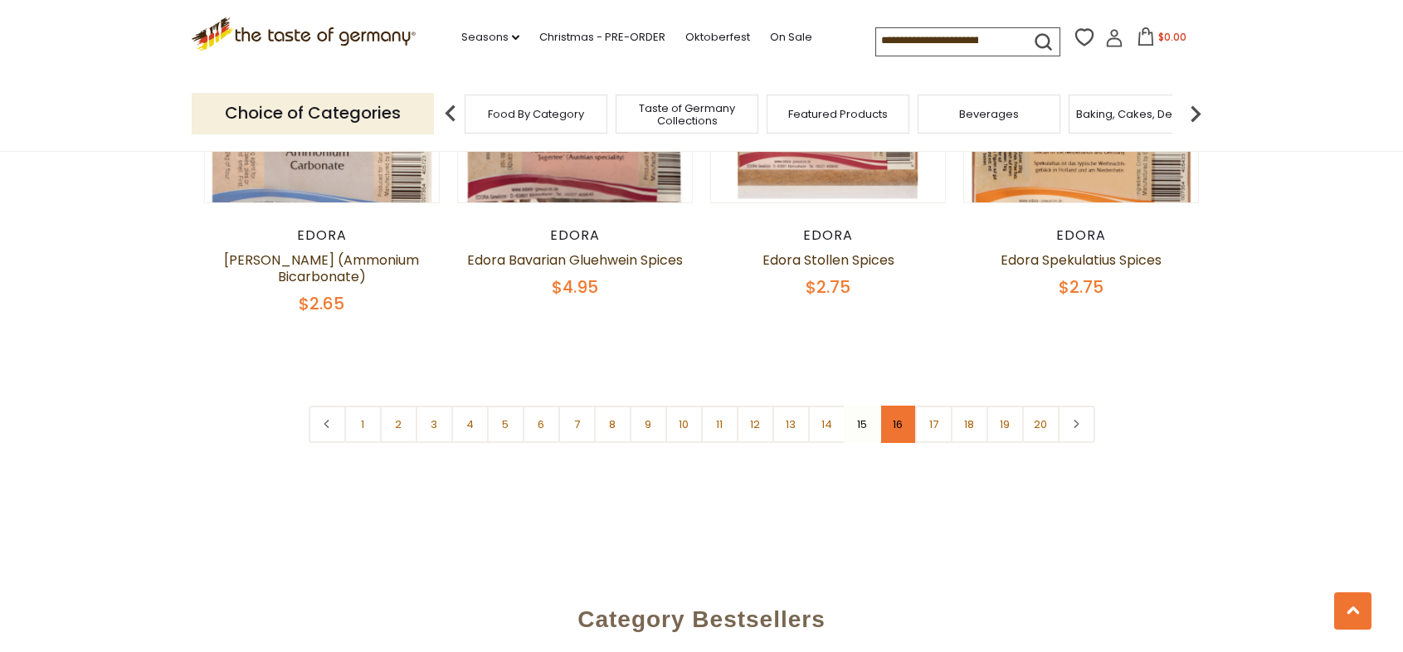
click at [901, 406] on link "16" at bounding box center [897, 424] width 37 height 37
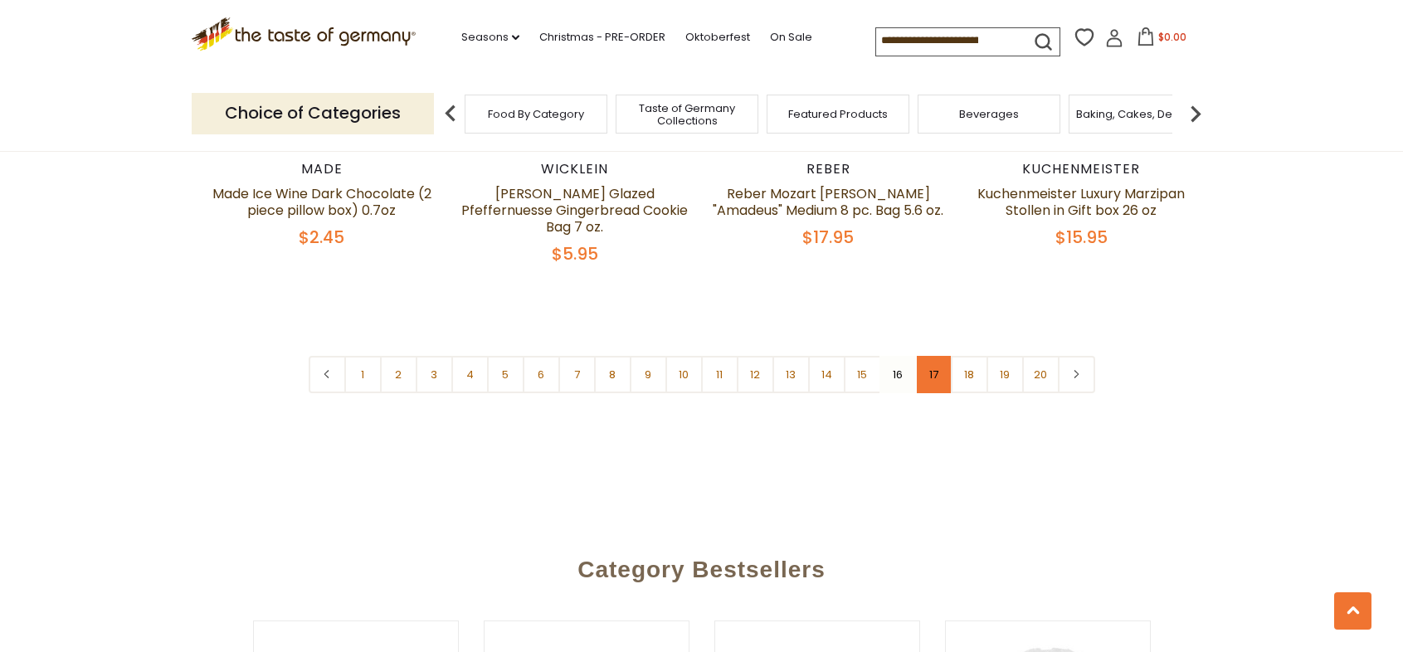
click at [933, 356] on link "17" at bounding box center [933, 374] width 37 height 37
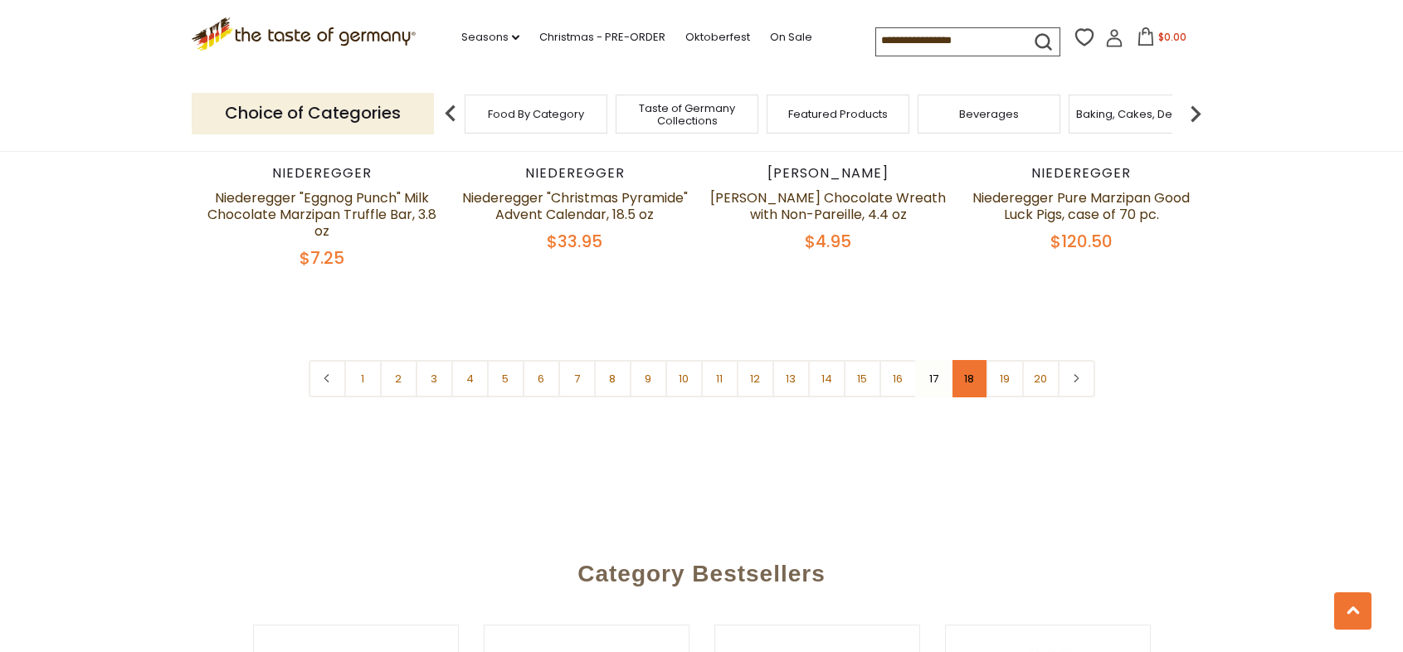
click at [964, 363] on link "18" at bounding box center [969, 378] width 37 height 37
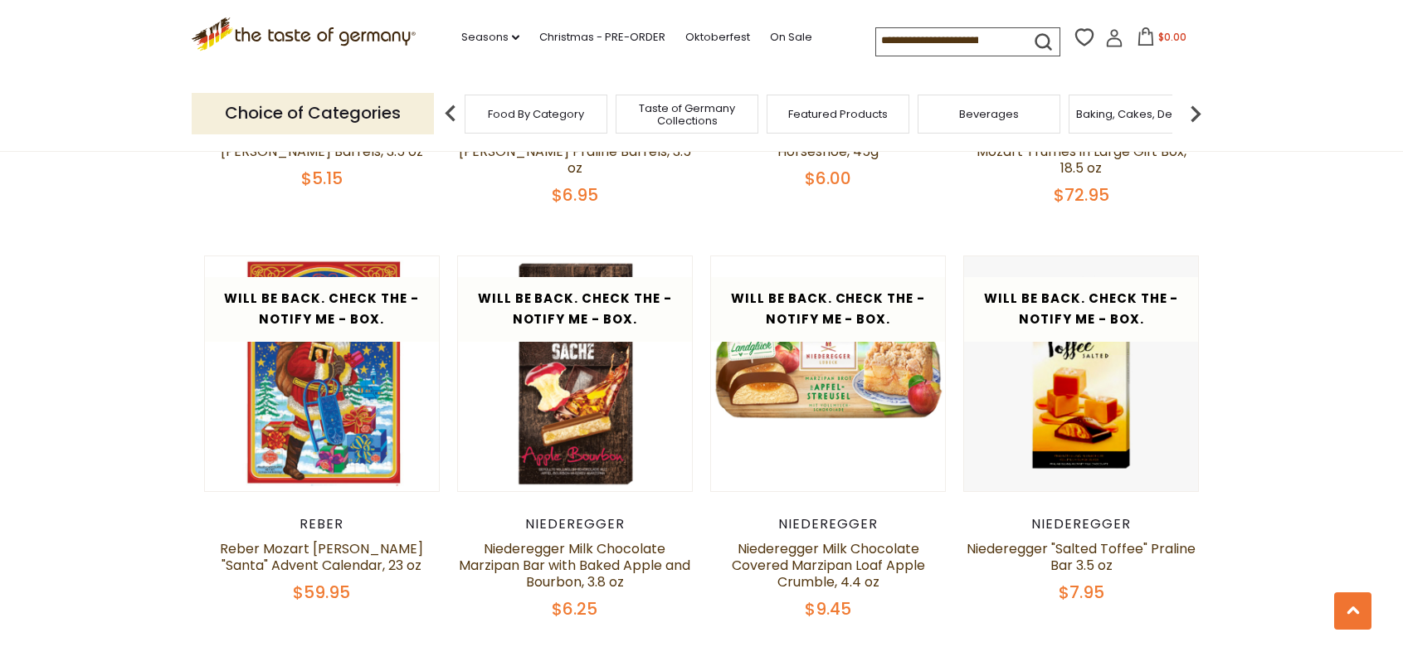
scroll to position [3835, 0]
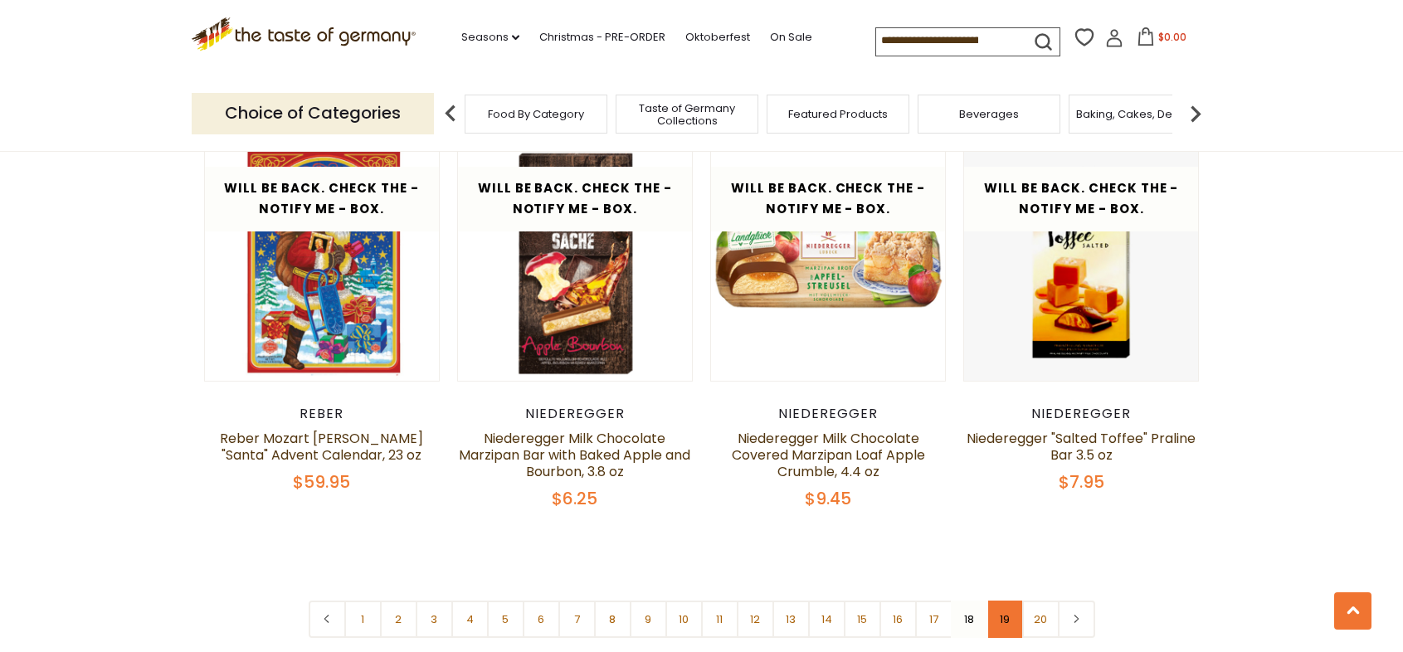
click at [1007, 601] on link "19" at bounding box center [1004, 619] width 37 height 37
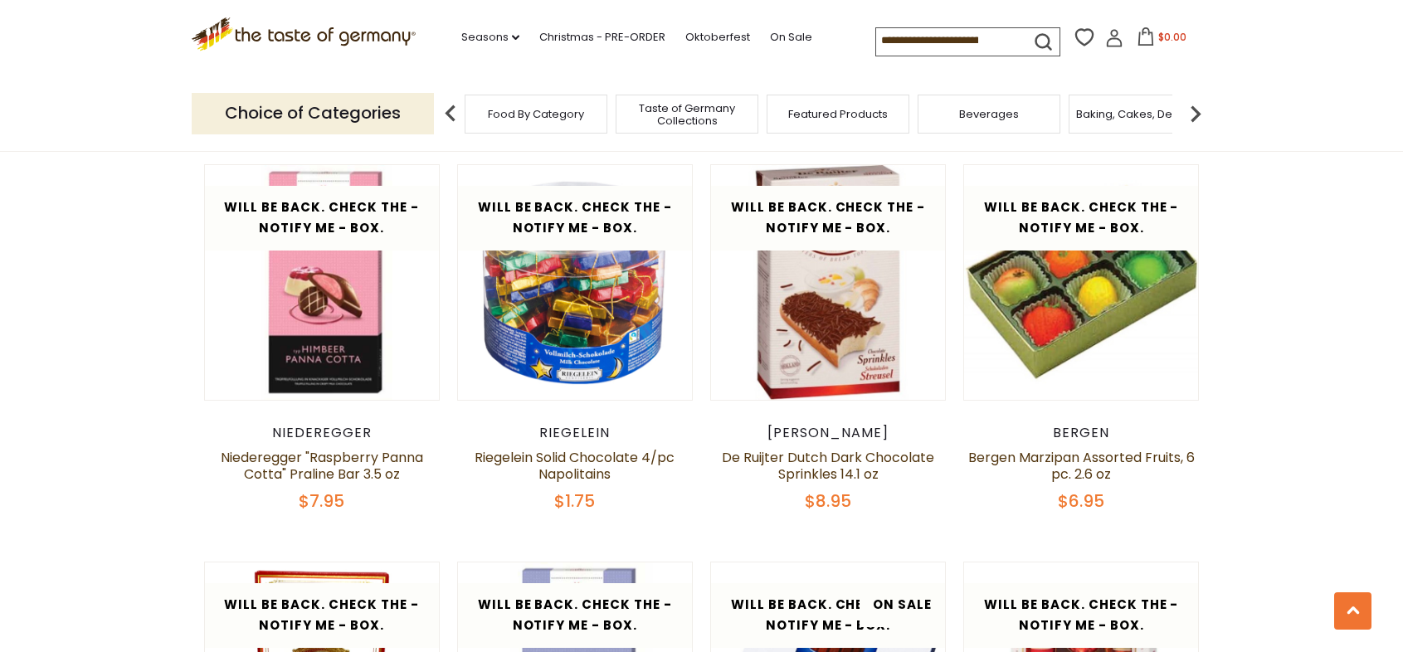
scroll to position [4030, 0]
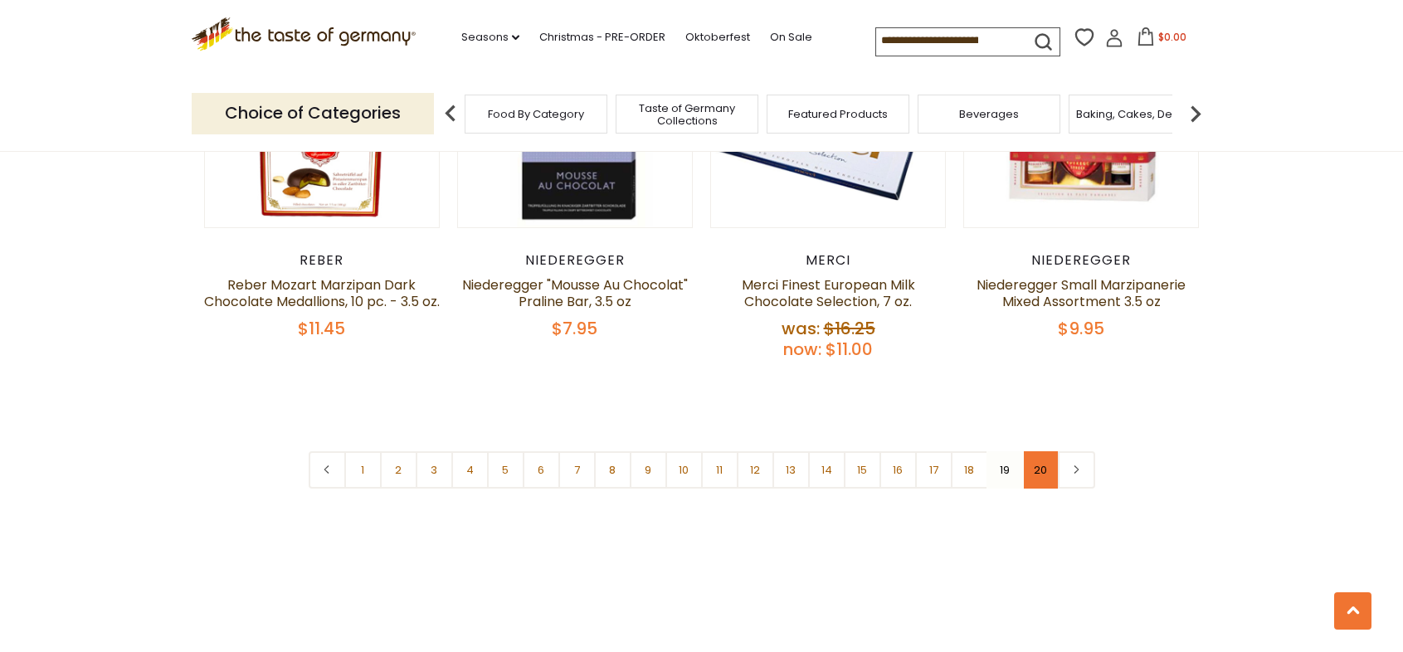
click at [1038, 451] on link "20" at bounding box center [1040, 469] width 37 height 37
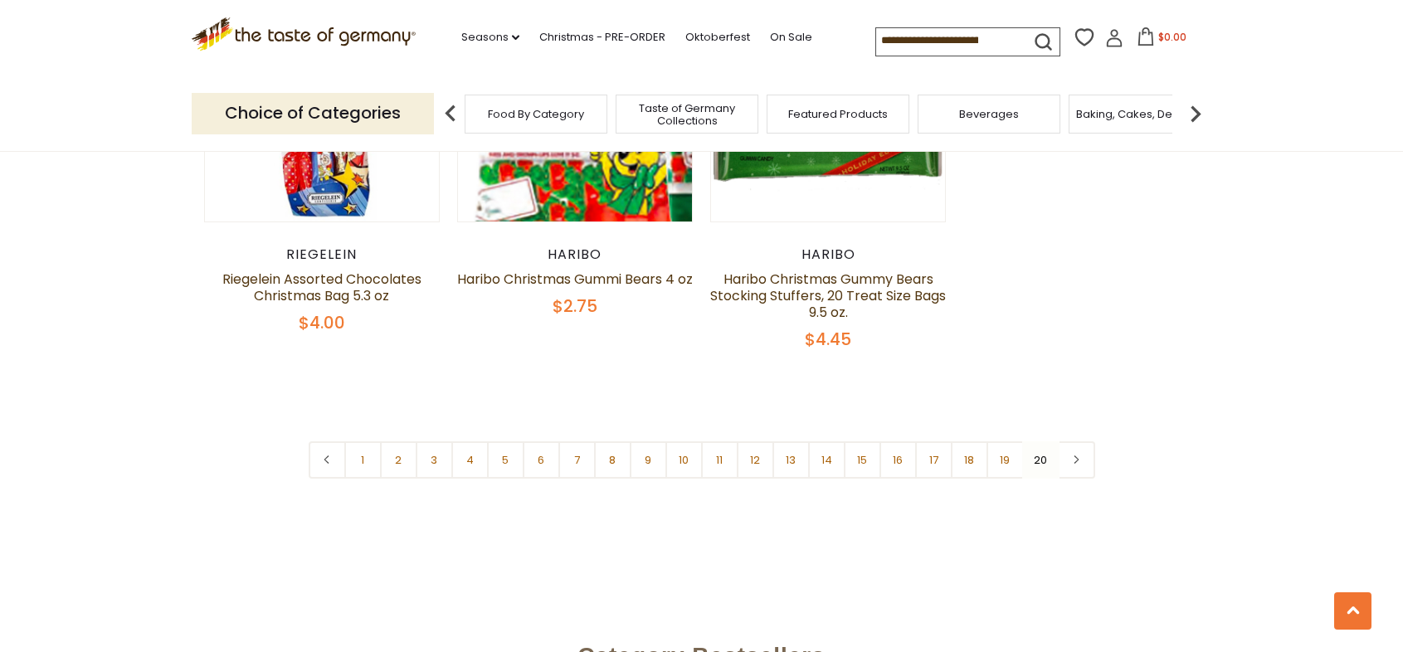
scroll to position [1118, 0]
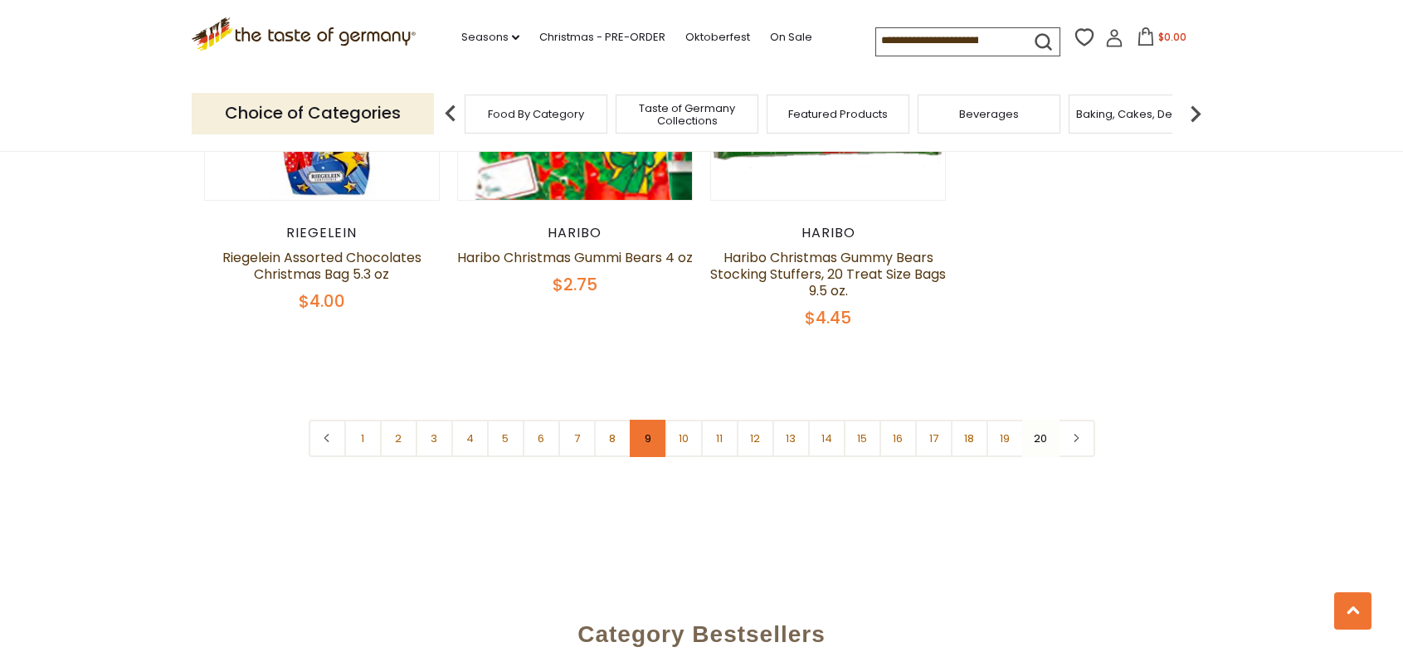
click at [649, 441] on link "9" at bounding box center [648, 438] width 37 height 37
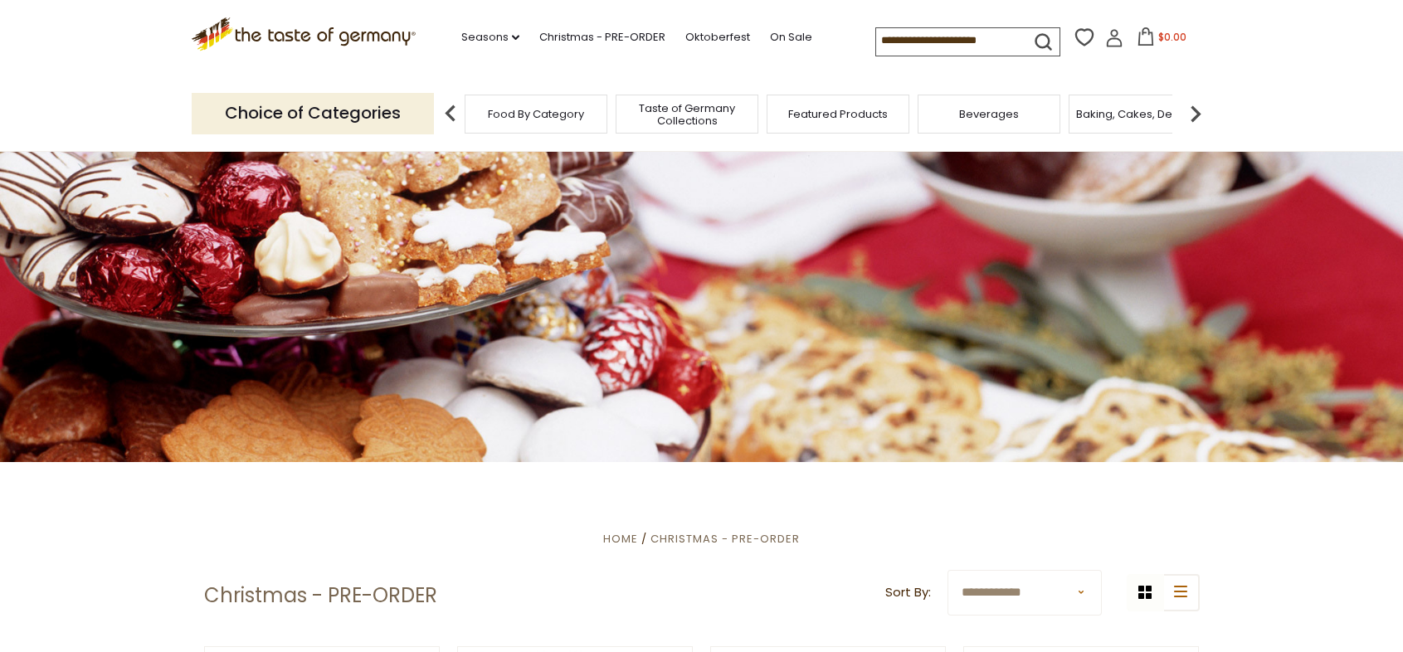
scroll to position [610, 0]
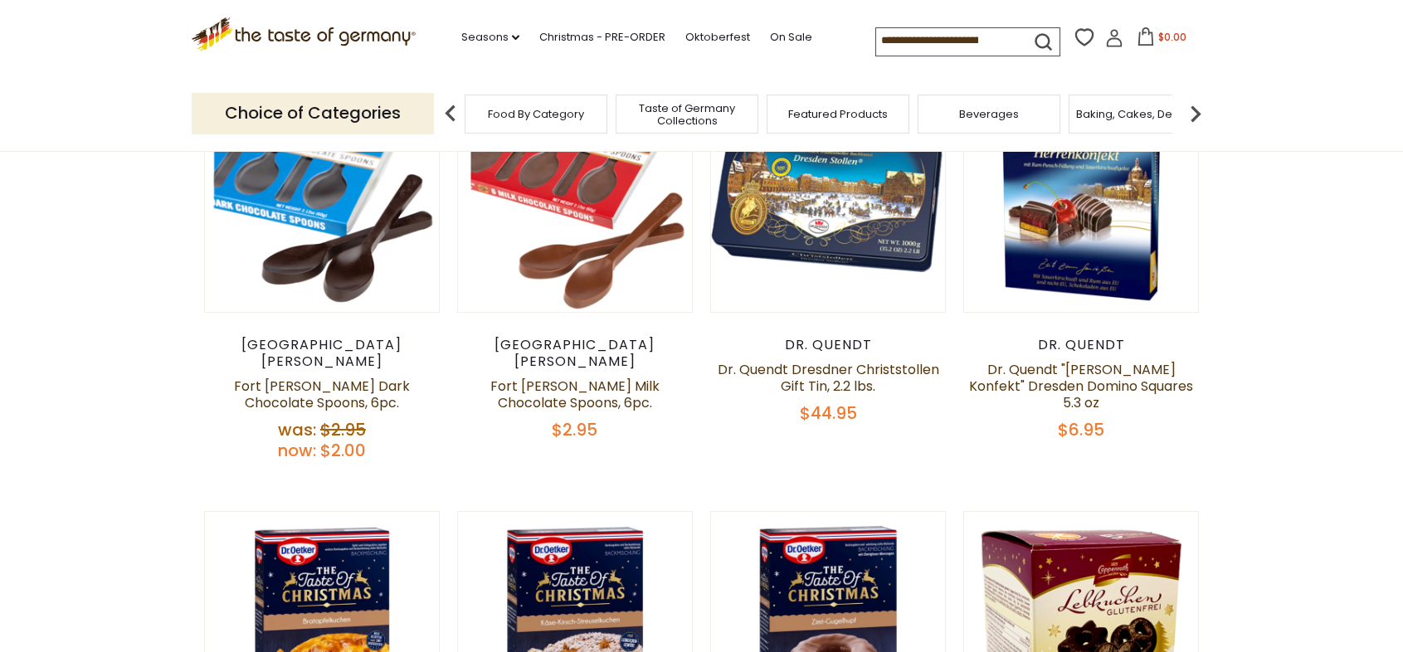
click at [889, 47] on input at bounding box center [946, 39] width 140 height 23
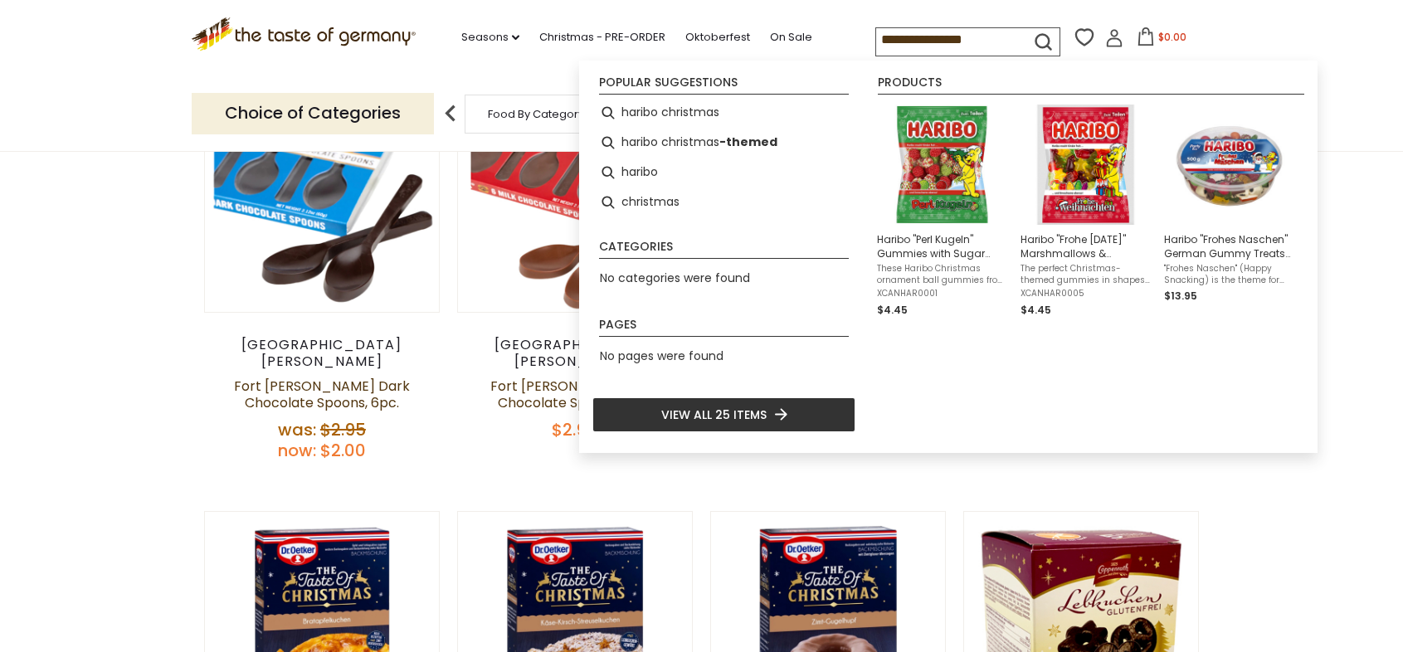
type input "**********"
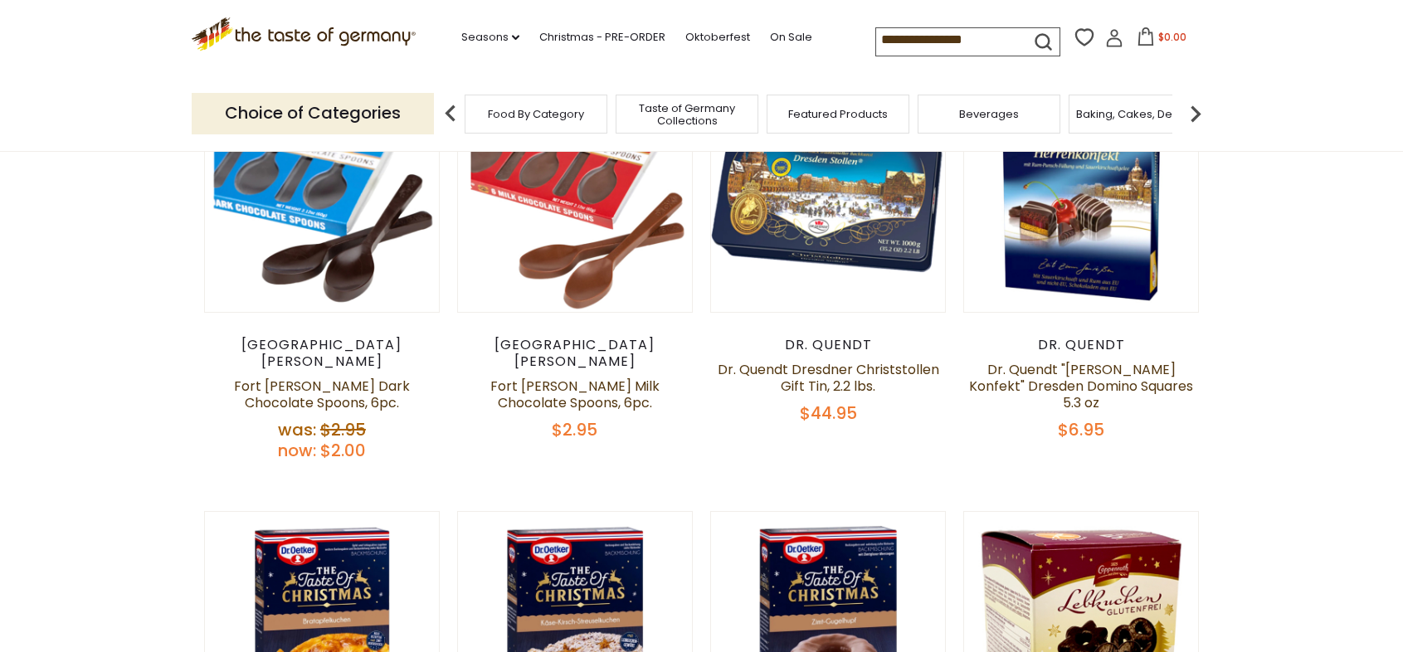
click at [1037, 47] on icon "submit" at bounding box center [1043, 42] width 22 height 22
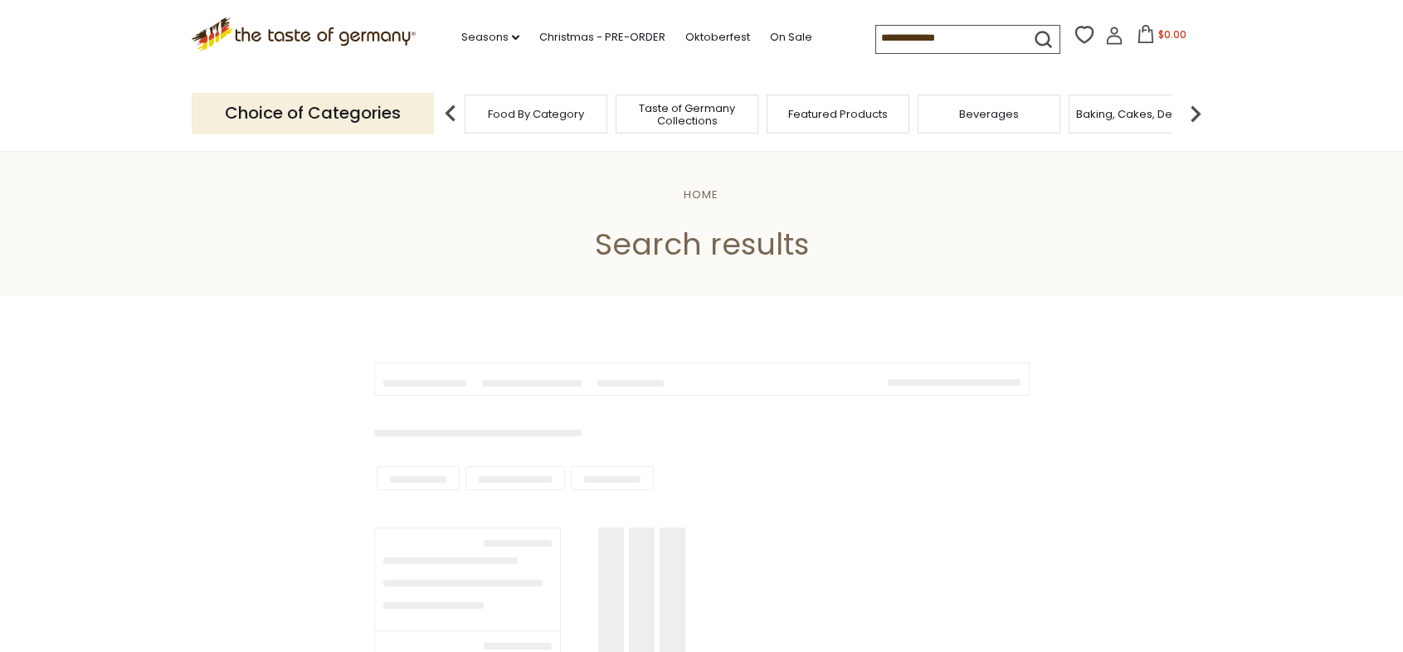
type input "**********"
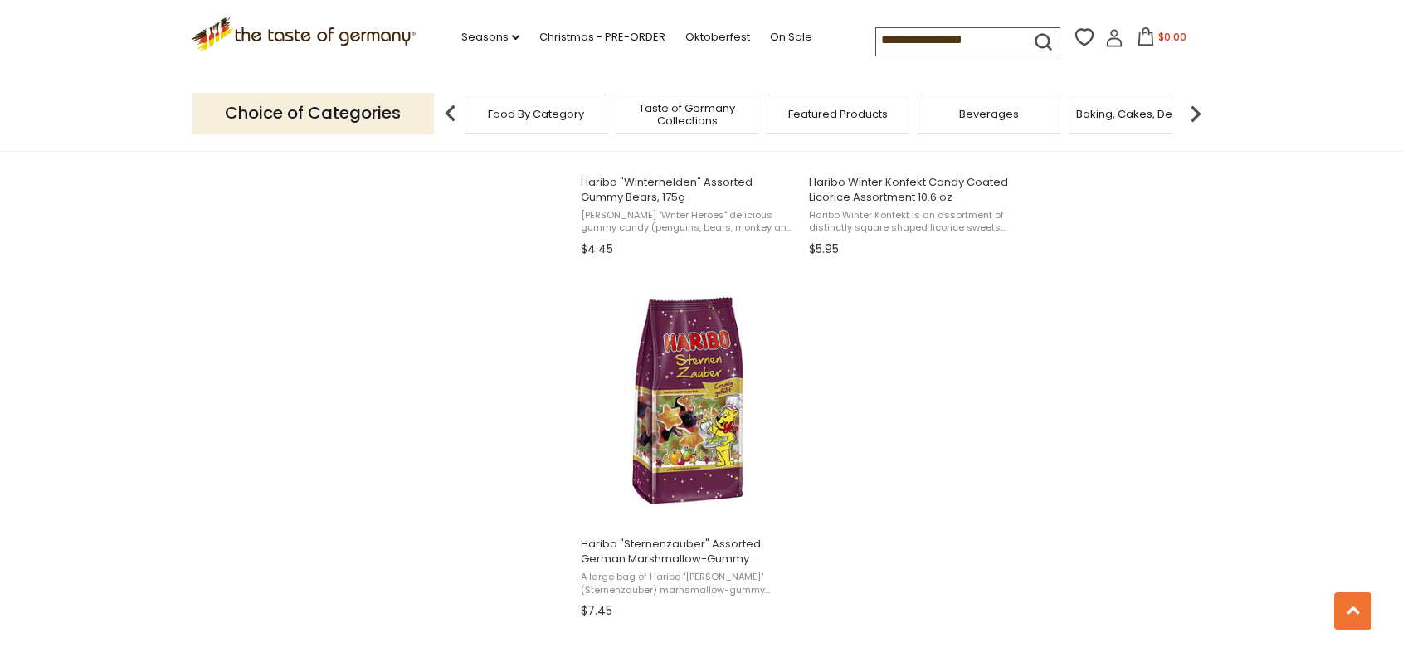
scroll to position [2788, 0]
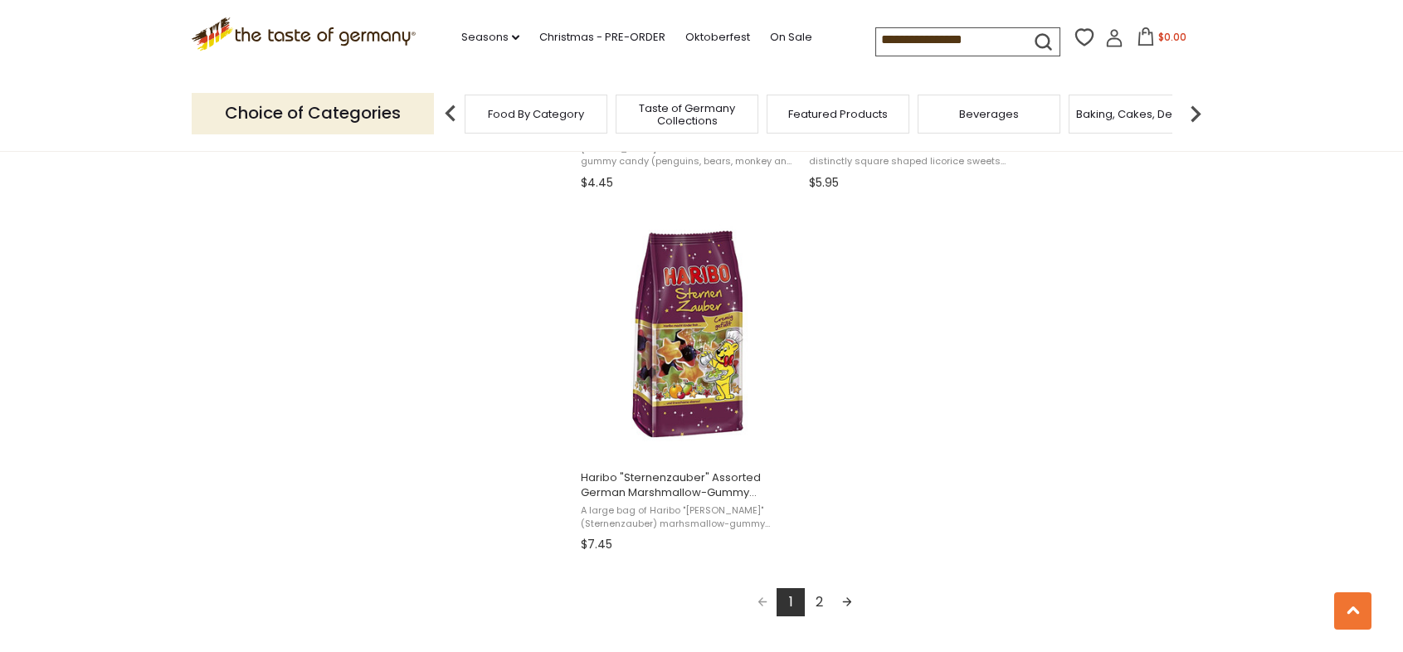
click at [815, 598] on link "2" at bounding box center [819, 602] width 28 height 28
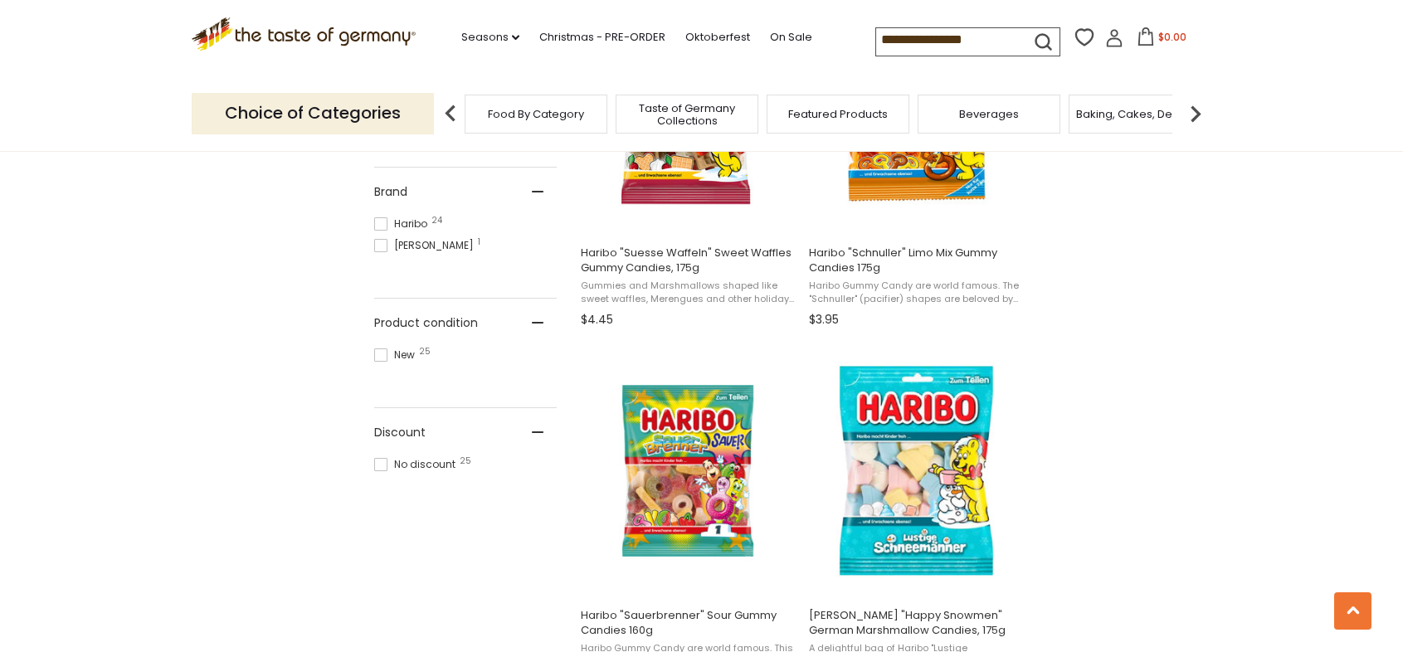
scroll to position [874, 0]
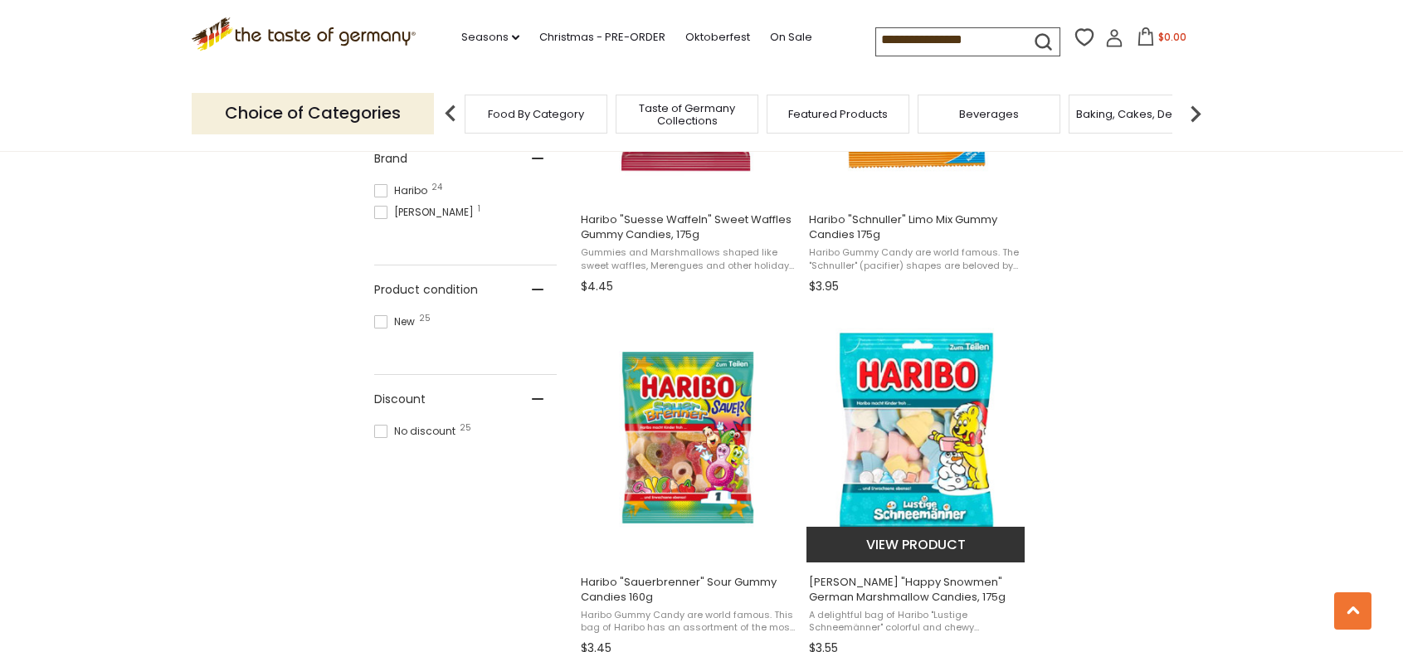
click at [989, 587] on span "[PERSON_NAME] "Happy Snowmen" German Marshmallow Candies, 175g" at bounding box center [916, 590] width 215 height 30
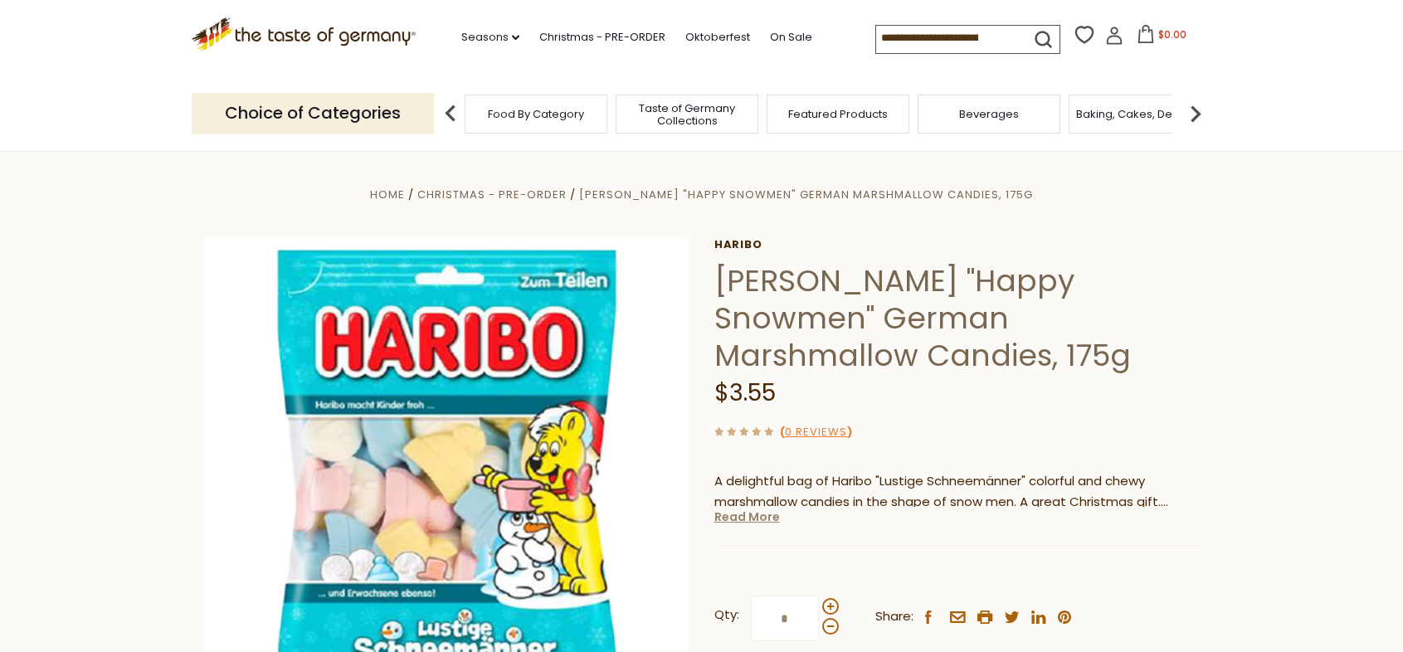
click at [744, 520] on link "Read More" at bounding box center [747, 517] width 66 height 17
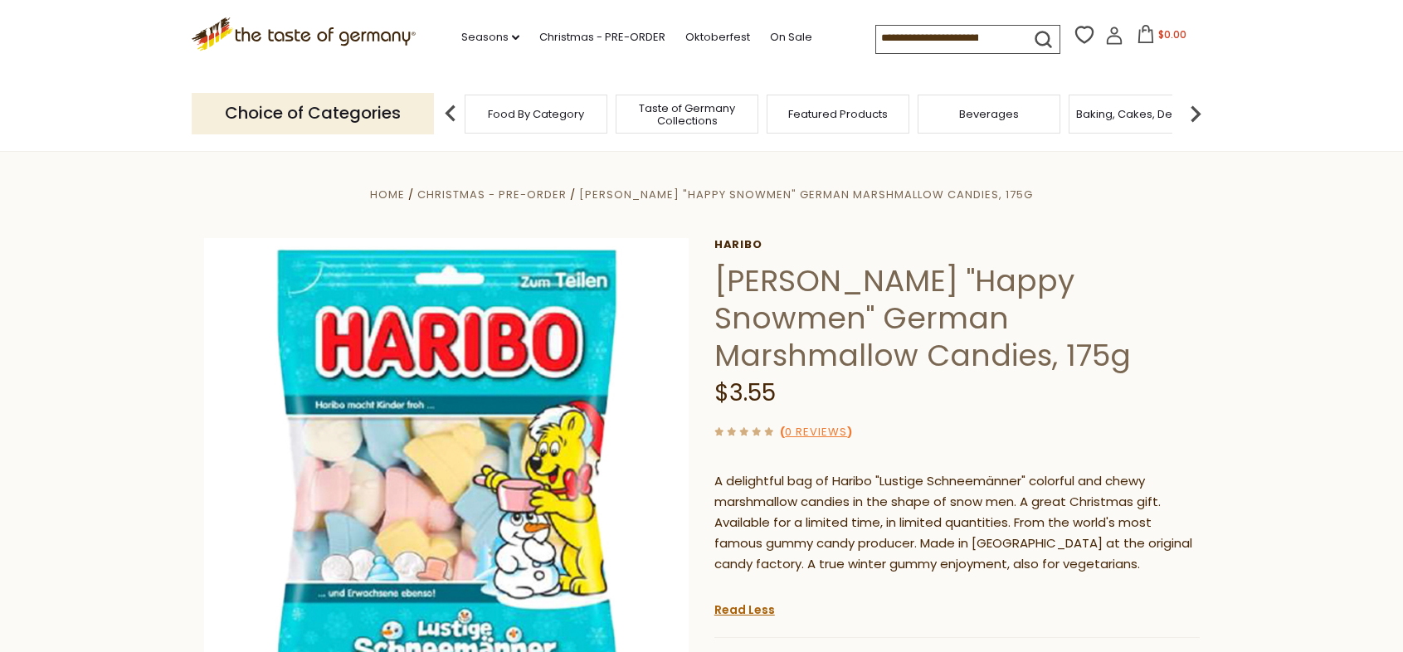
click at [898, 39] on input at bounding box center [946, 37] width 140 height 23
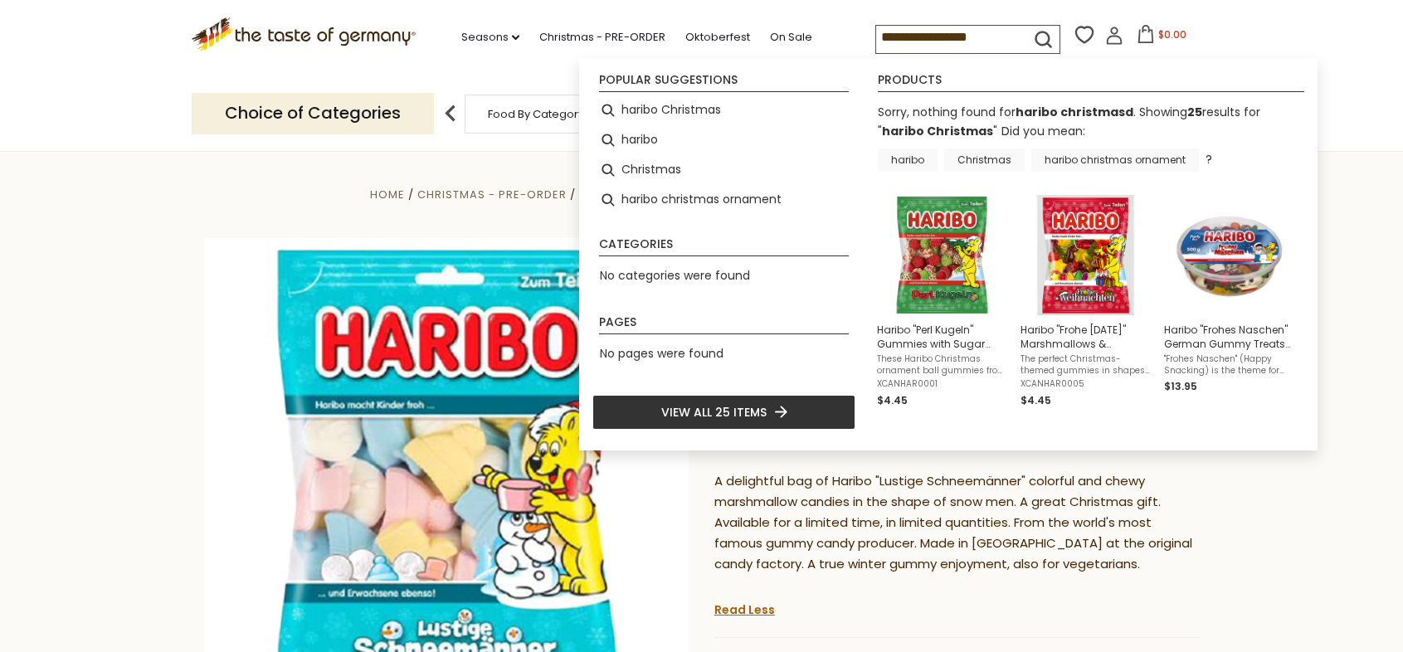
drag, startPoint x: 997, startPoint y: 40, endPoint x: 985, endPoint y: 41, distance: 12.5
click at [985, 41] on input "**********" at bounding box center [946, 37] width 140 height 23
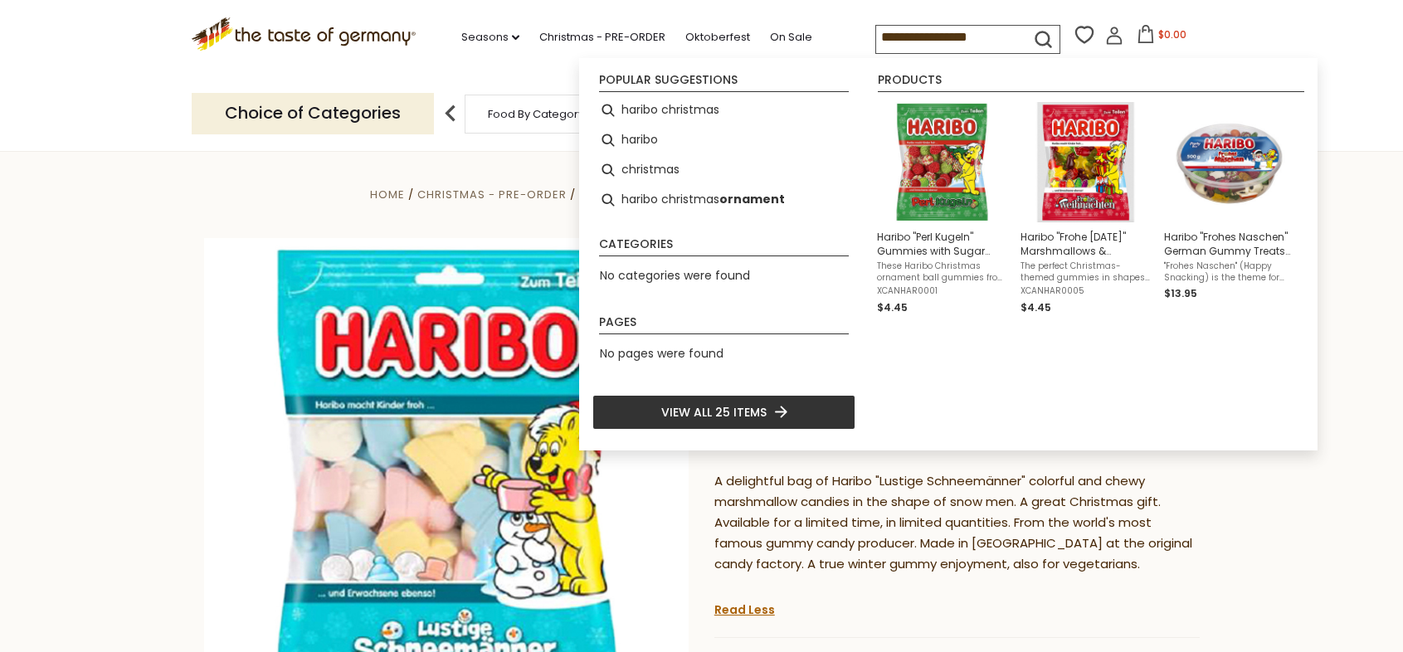
type input "**********"
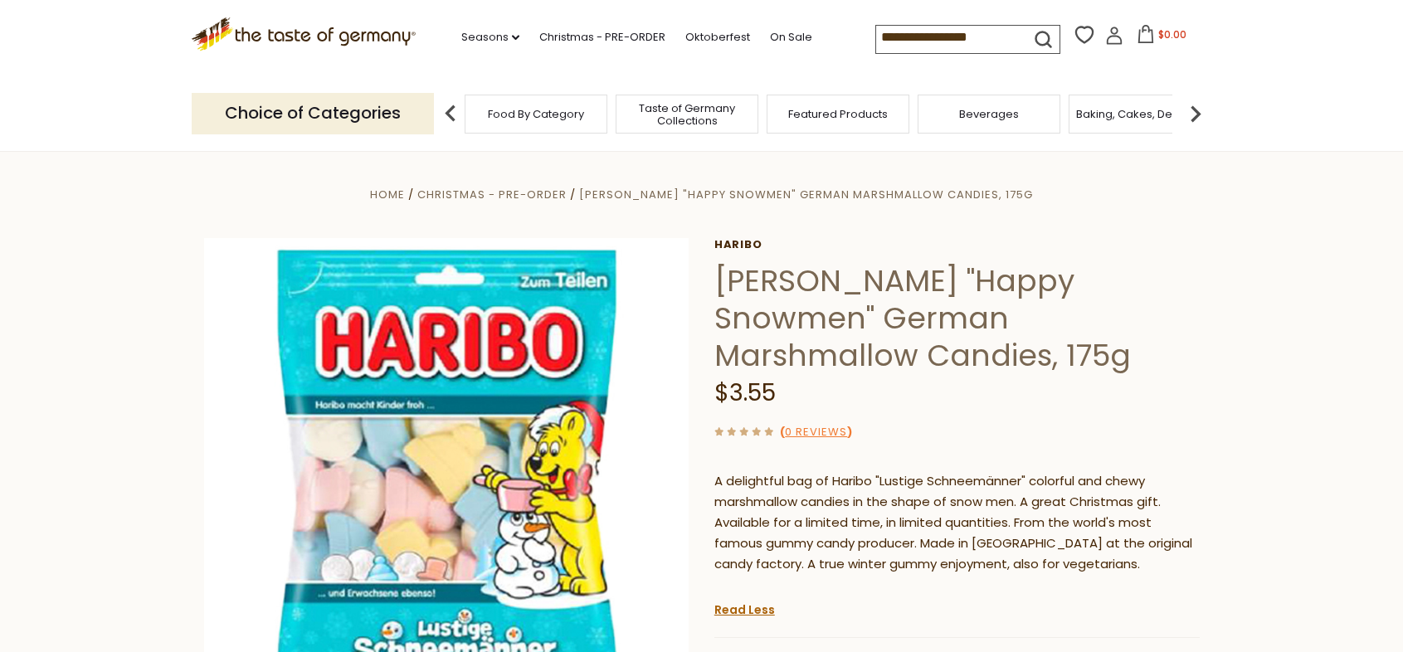
click at [1035, 34] on icon "submit" at bounding box center [1043, 39] width 22 height 22
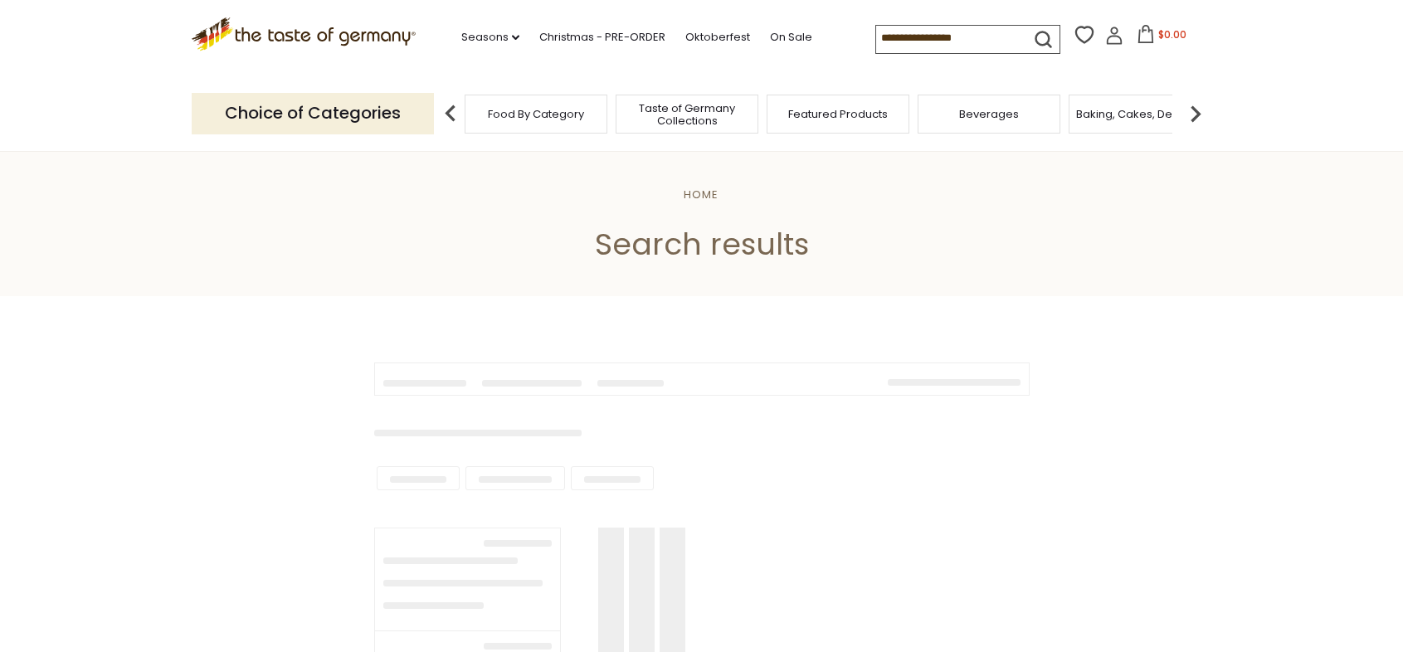
type input "**********"
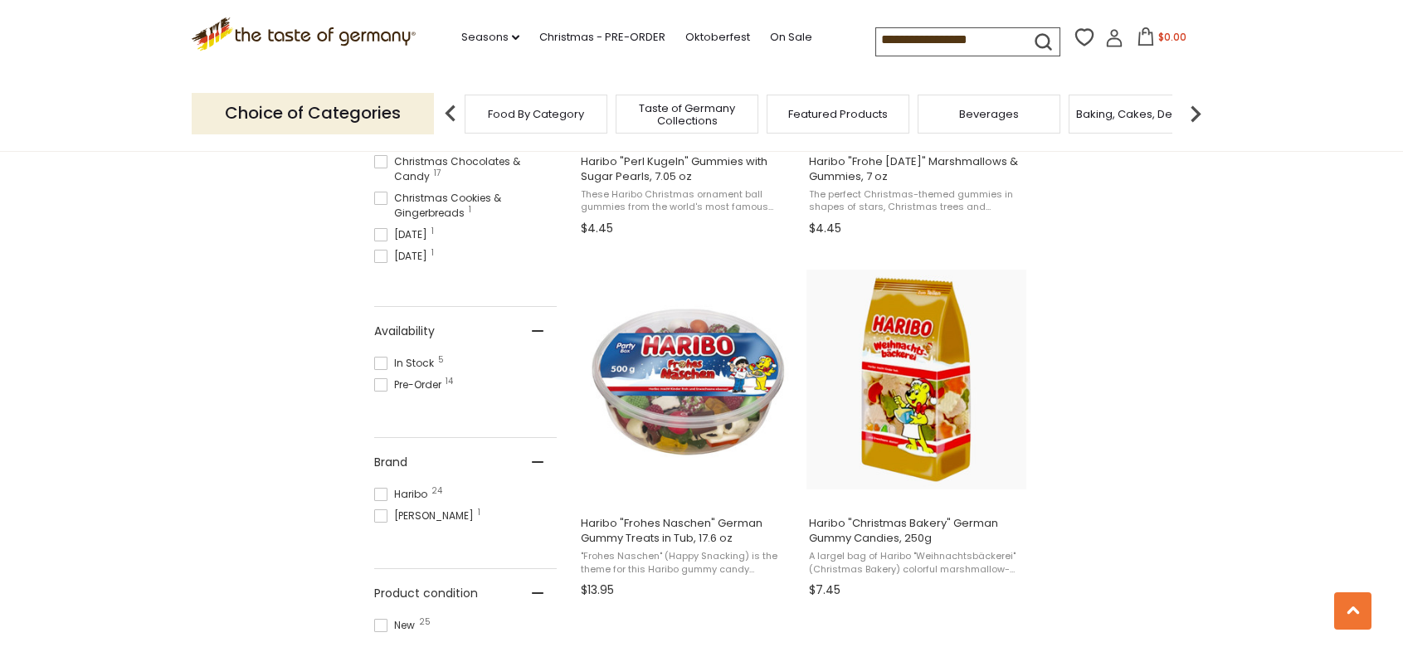
scroll to position [1140, 0]
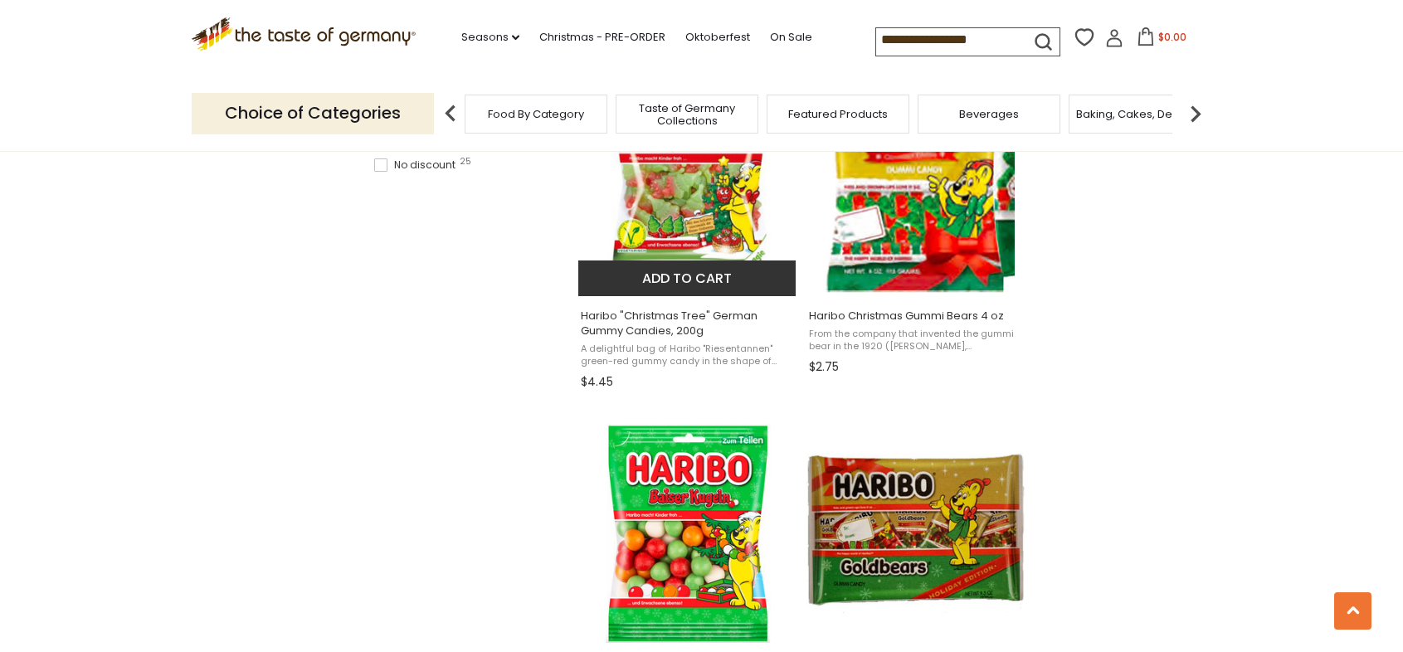
click at [745, 309] on span "Haribo "Christmas Tree" German Gummy Candies, 200g" at bounding box center [688, 324] width 215 height 30
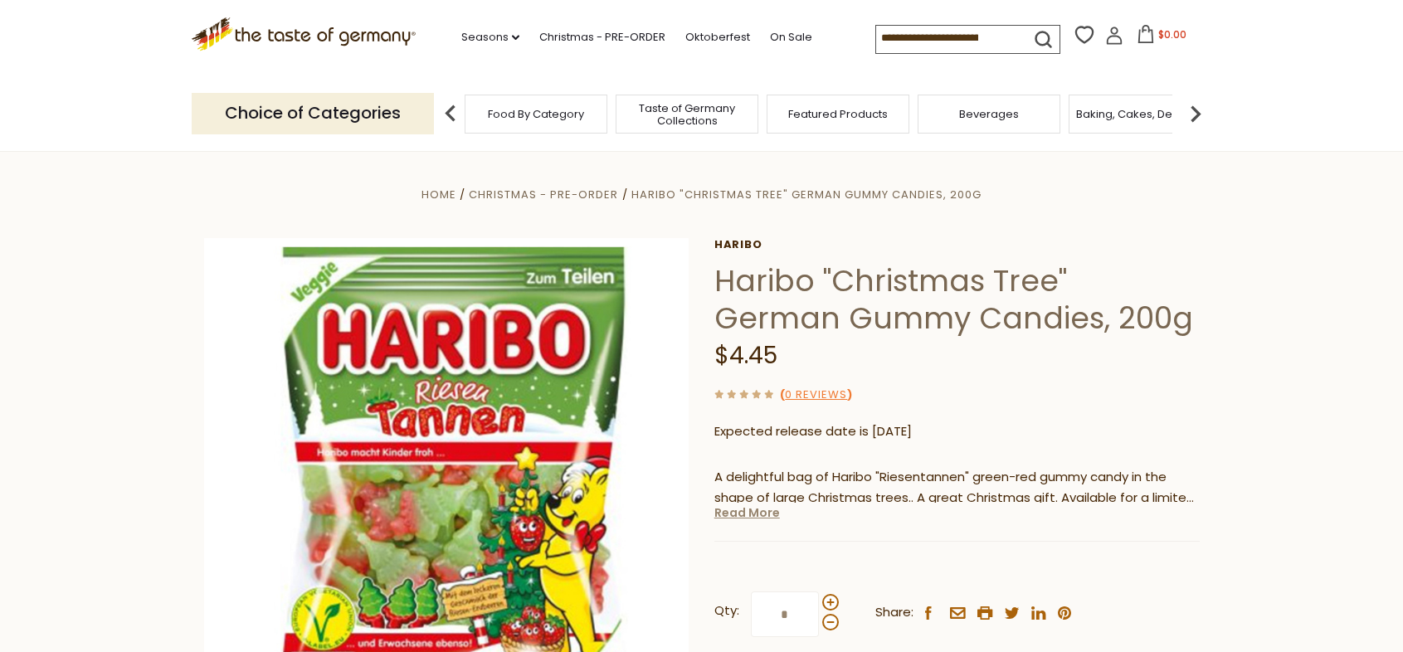
click at [758, 513] on link "Read More" at bounding box center [747, 512] width 66 height 17
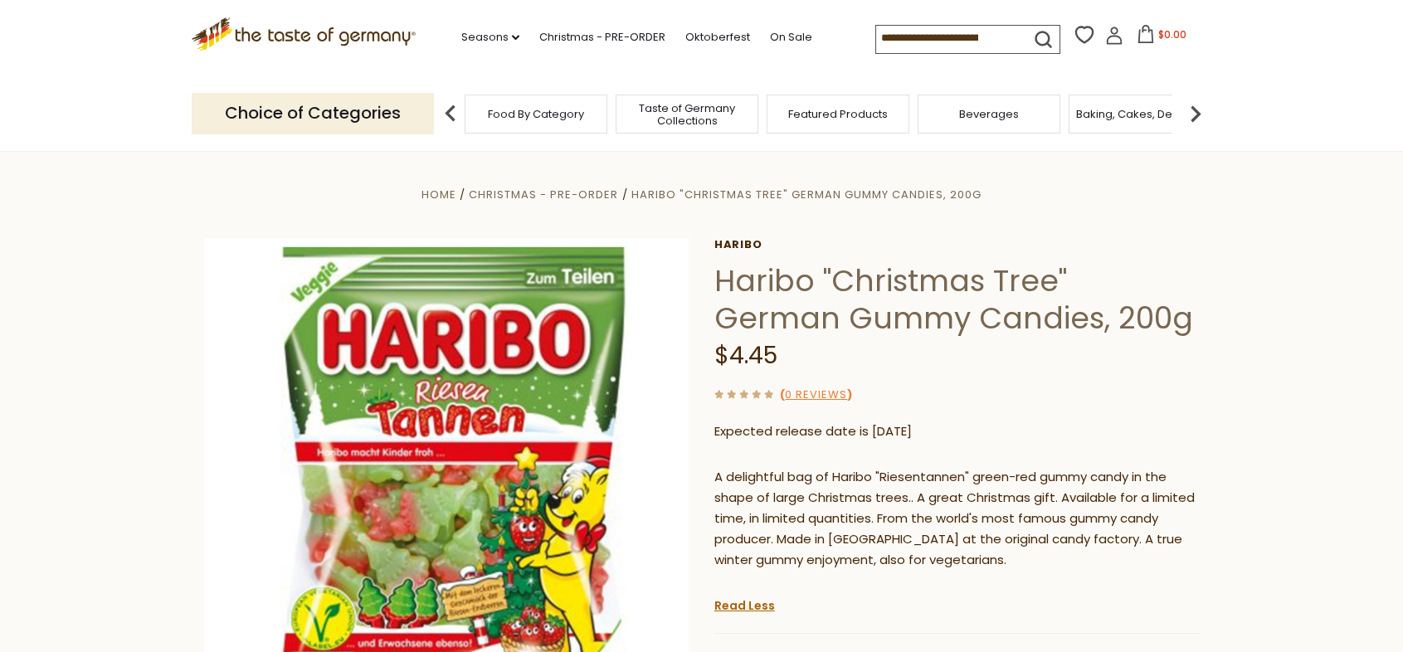
click at [392, 37] on icon ".st0{fill:#EDD300;} .st1{fill:#D33E21;}" at bounding box center [304, 34] width 225 height 34
